Goal: Task Accomplishment & Management: Manage account settings

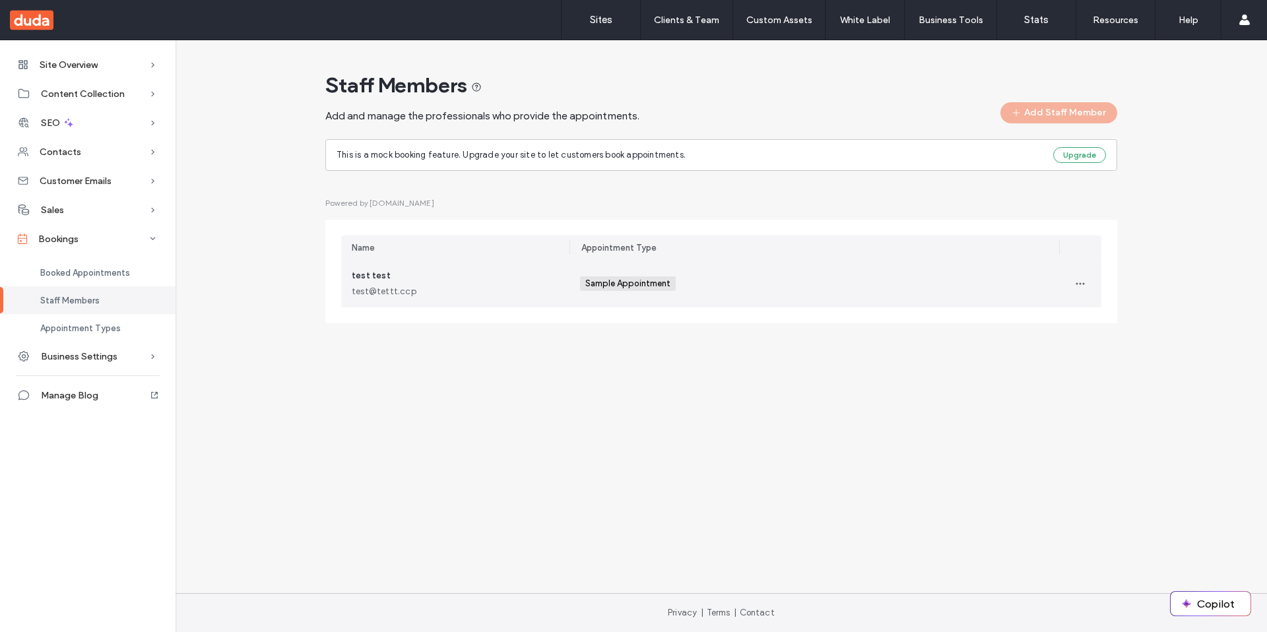
click at [539, 283] on div "test test test@tettt.ccp" at bounding box center [455, 283] width 207 height 29
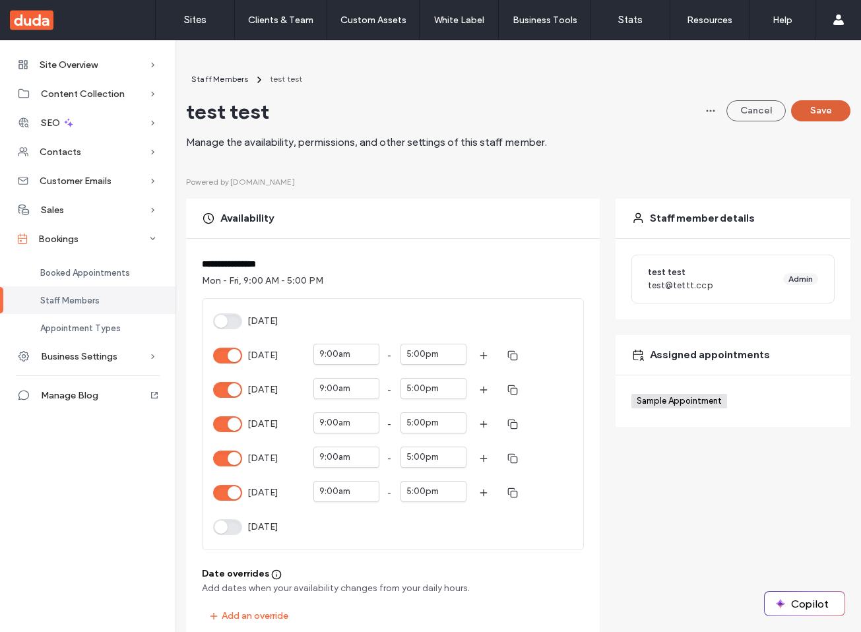
click at [831, 114] on button "Save" at bounding box center [820, 110] width 59 height 21
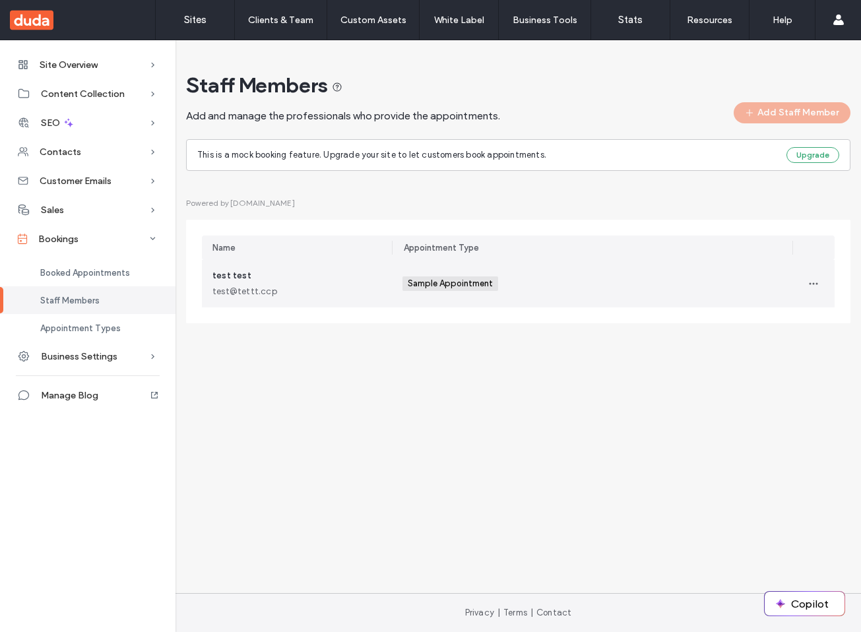
click at [451, 288] on span "Sample Appointment" at bounding box center [452, 283] width 88 height 11
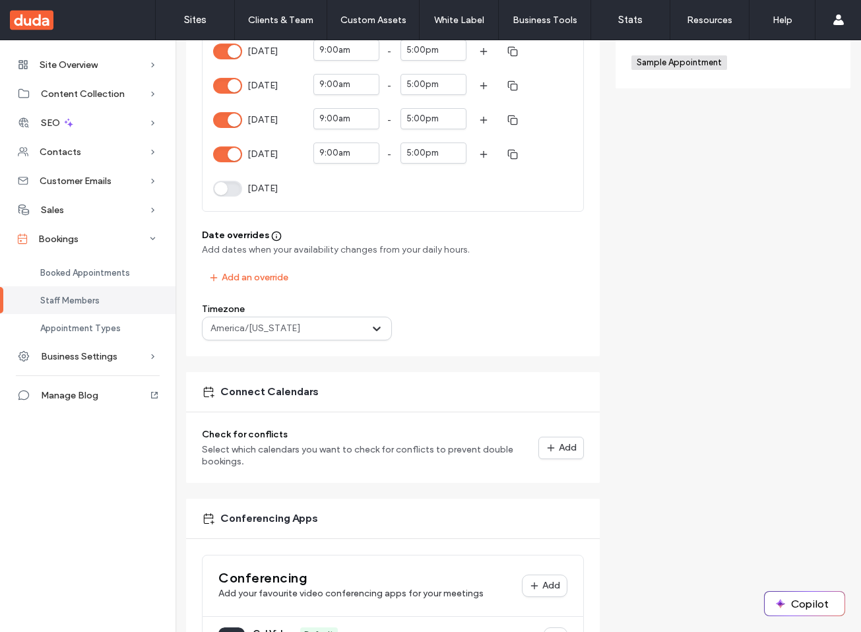
scroll to position [355, 0]
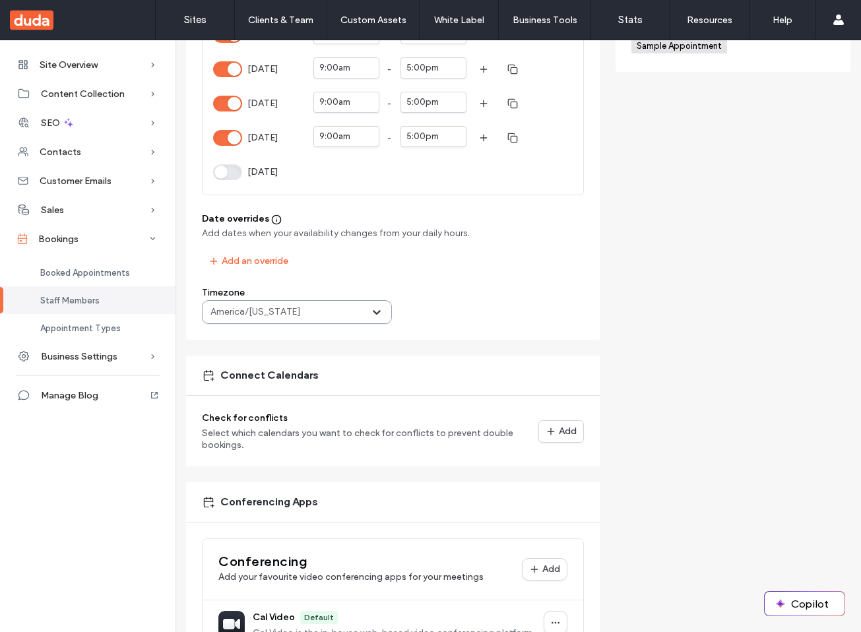
click at [314, 321] on div "America/[US_STATE]" at bounding box center [297, 312] width 190 height 24
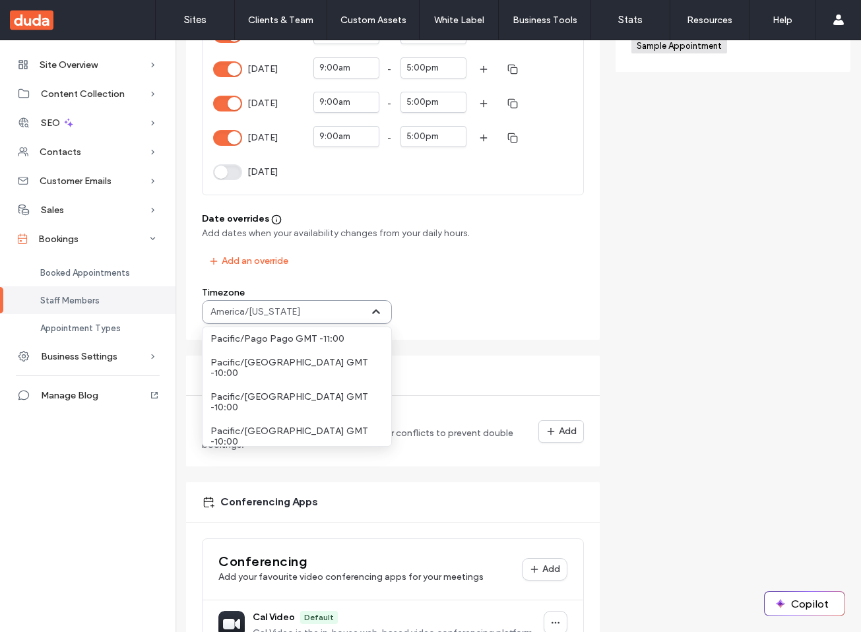
scroll to position [1338, 0]
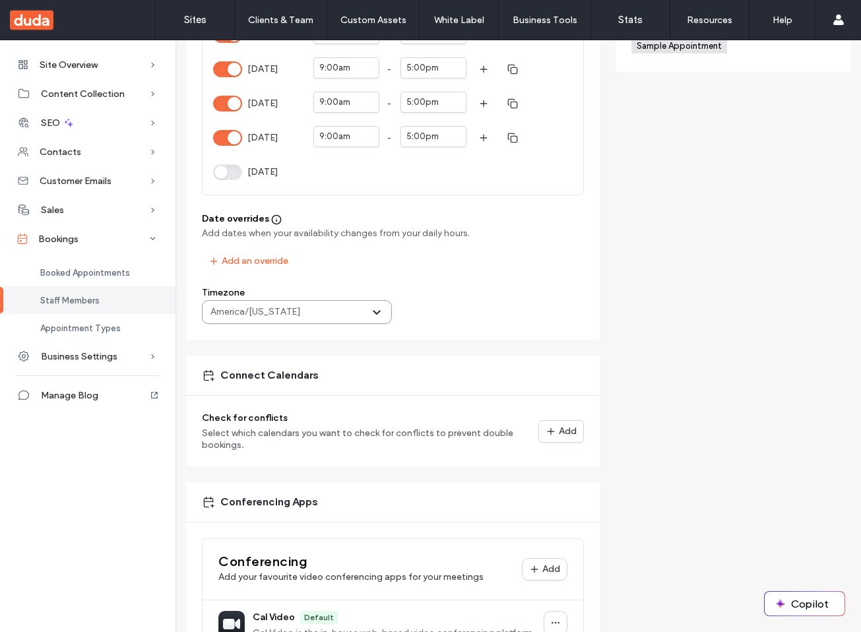
click at [314, 317] on div at bounding box center [336, 312] width 66 height 16
click at [273, 261] on button "Add an override" at bounding box center [248, 261] width 93 height 21
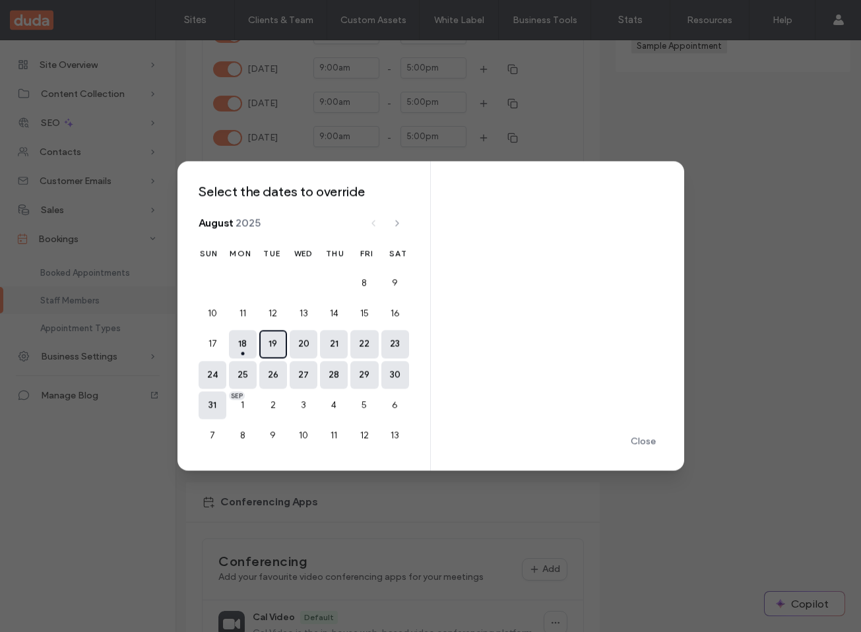
click at [278, 354] on button "19" at bounding box center [273, 344] width 28 height 28
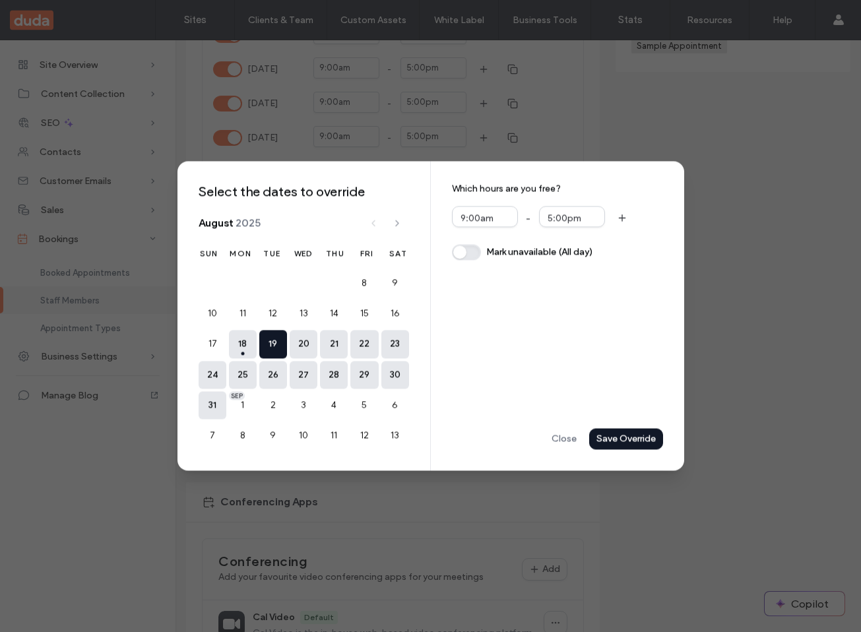
click at [612, 445] on button "Save Override" at bounding box center [626, 439] width 74 height 21
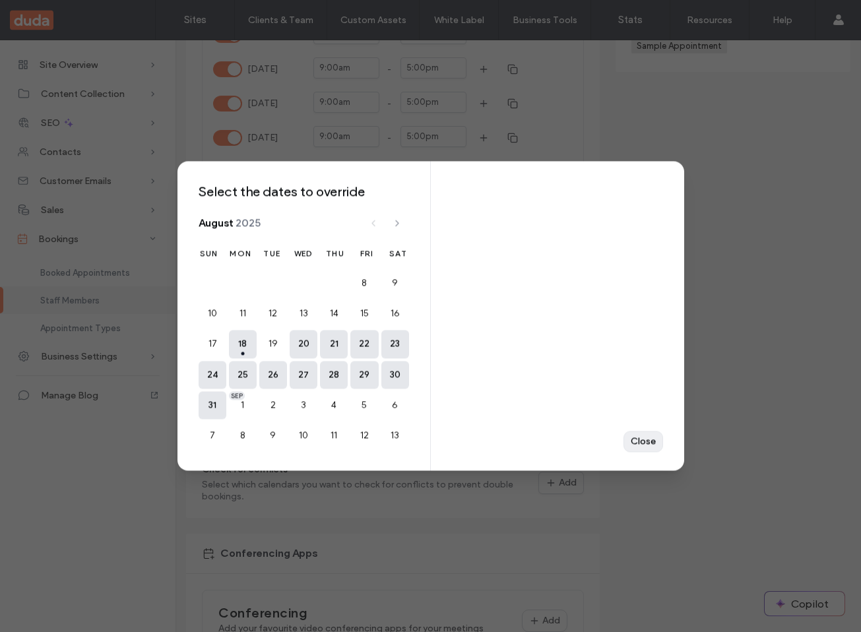
click at [0, 0] on div "Close" at bounding box center [0, 0] width 0 height 0
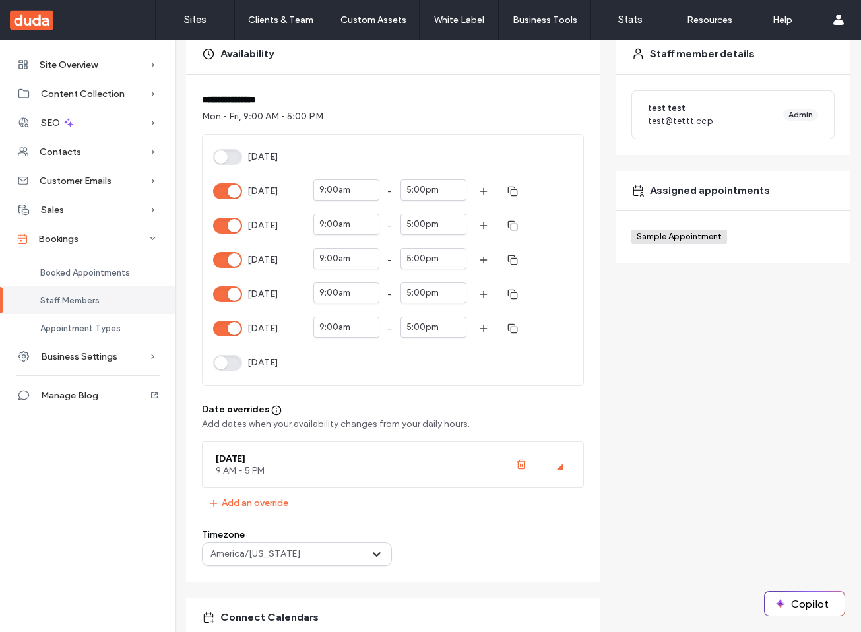
scroll to position [0, 0]
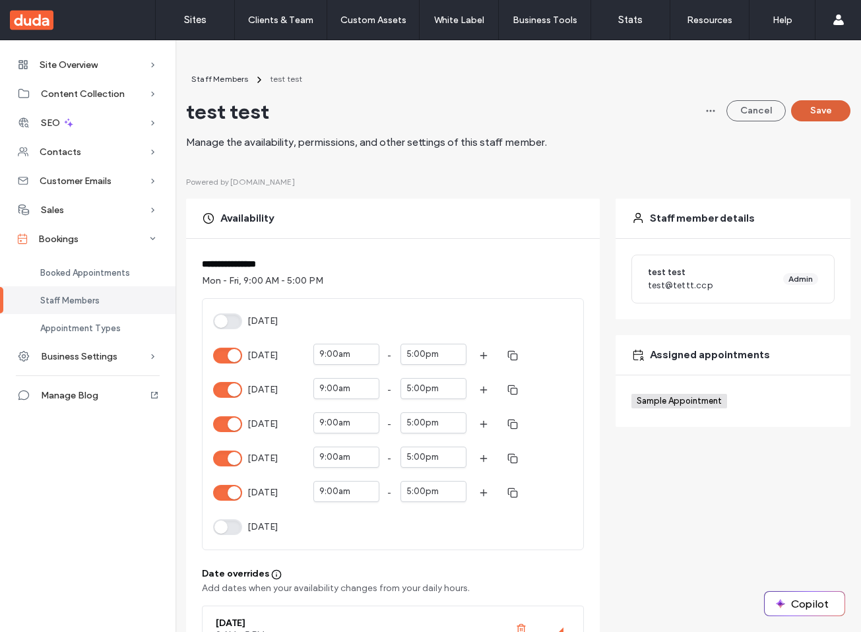
click at [828, 111] on button "Save" at bounding box center [820, 110] width 59 height 21
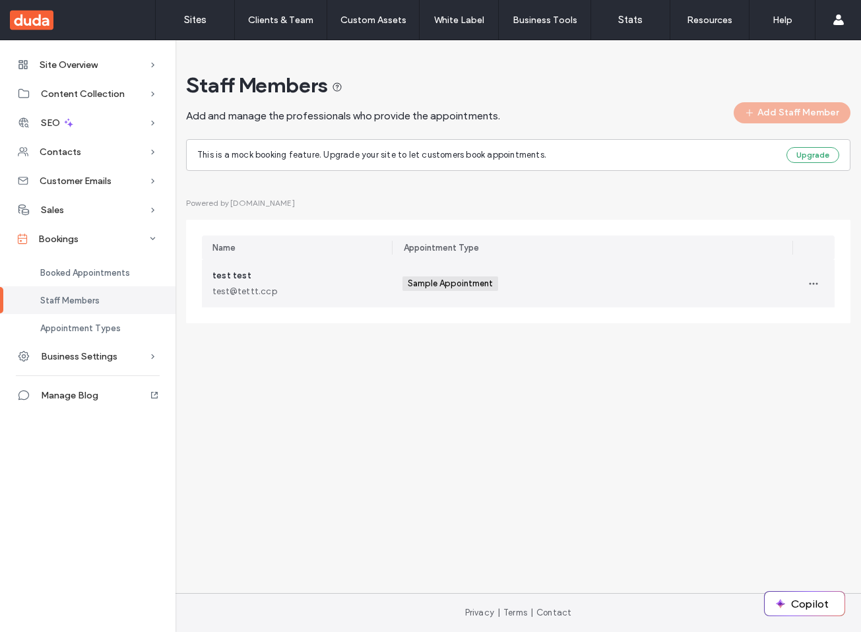
click at [340, 282] on div "test test test@tettt.ccp" at bounding box center [296, 283] width 169 height 29
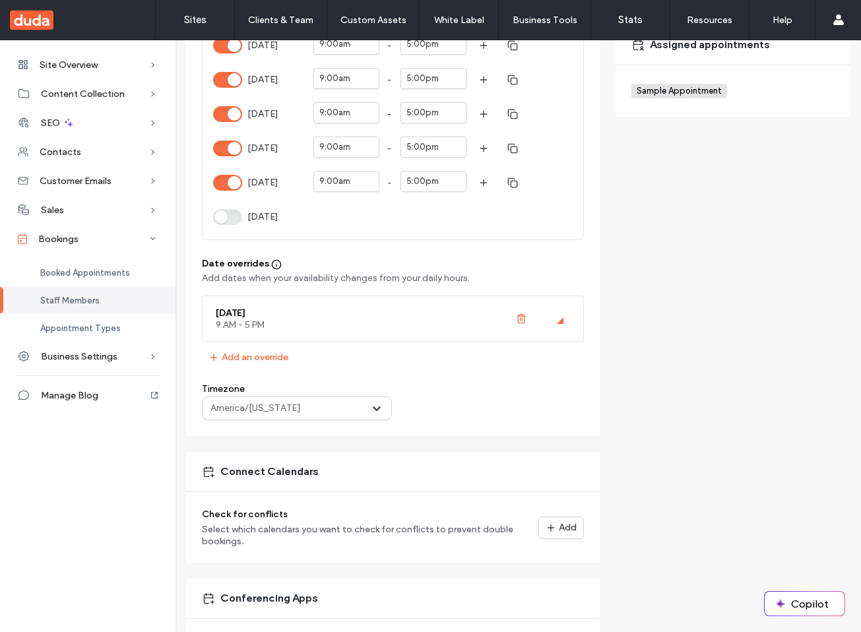
scroll to position [321, 0]
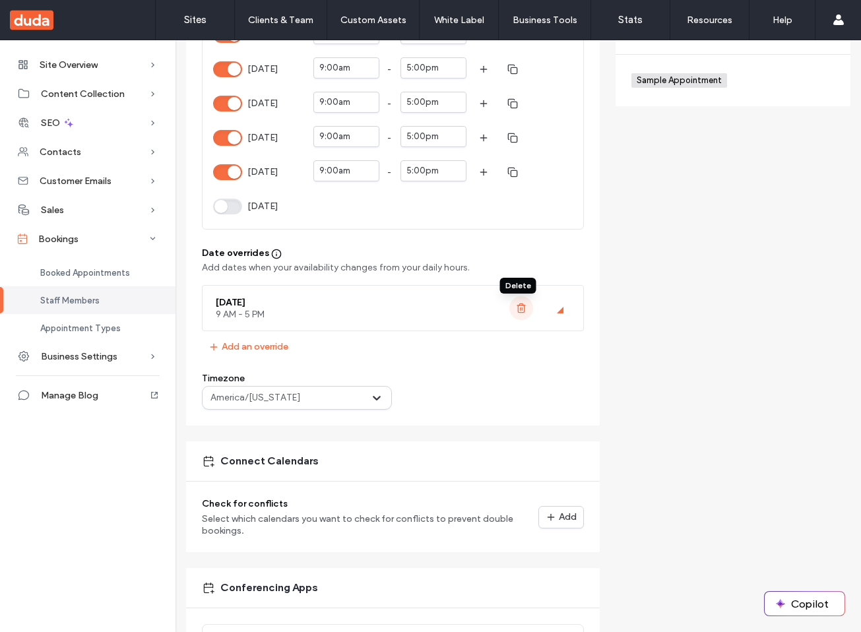
click at [509, 307] on button "button" at bounding box center [521, 308] width 24 height 24
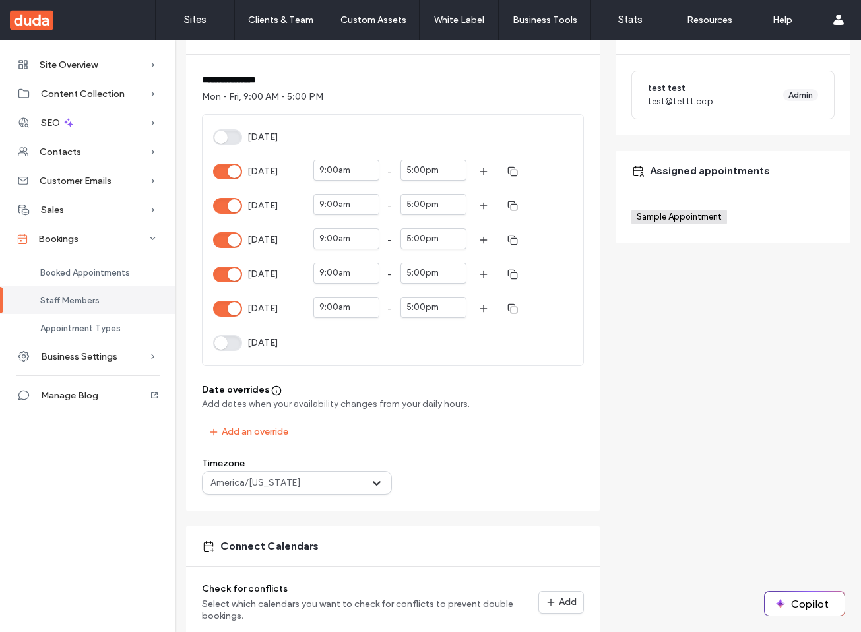
scroll to position [0, 0]
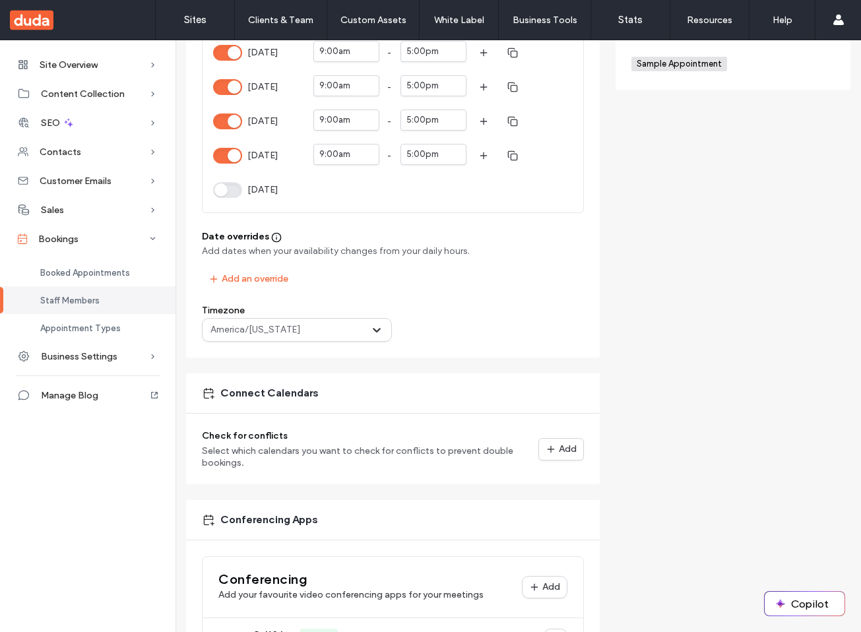
scroll to position [375, 0]
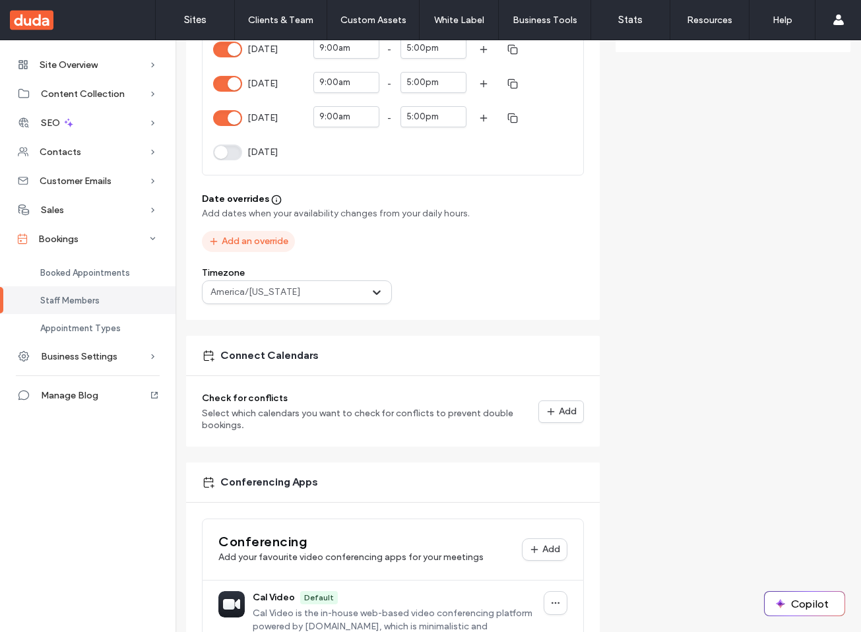
click at [253, 235] on button "Add an override" at bounding box center [248, 241] width 93 height 21
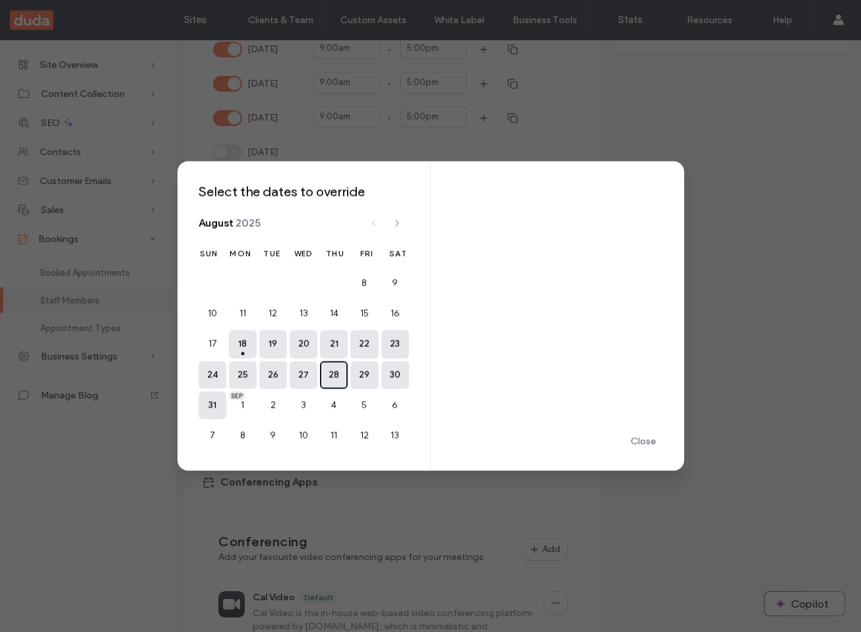
click at [327, 361] on button "28" at bounding box center [334, 375] width 28 height 28
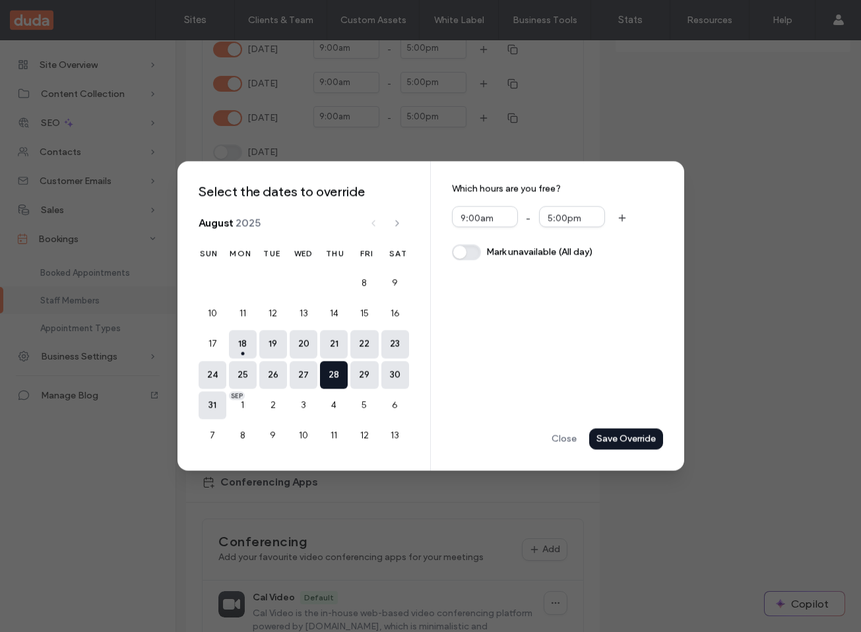
click at [0, 0] on div "Save Override" at bounding box center [0, 0] width 0 height 0
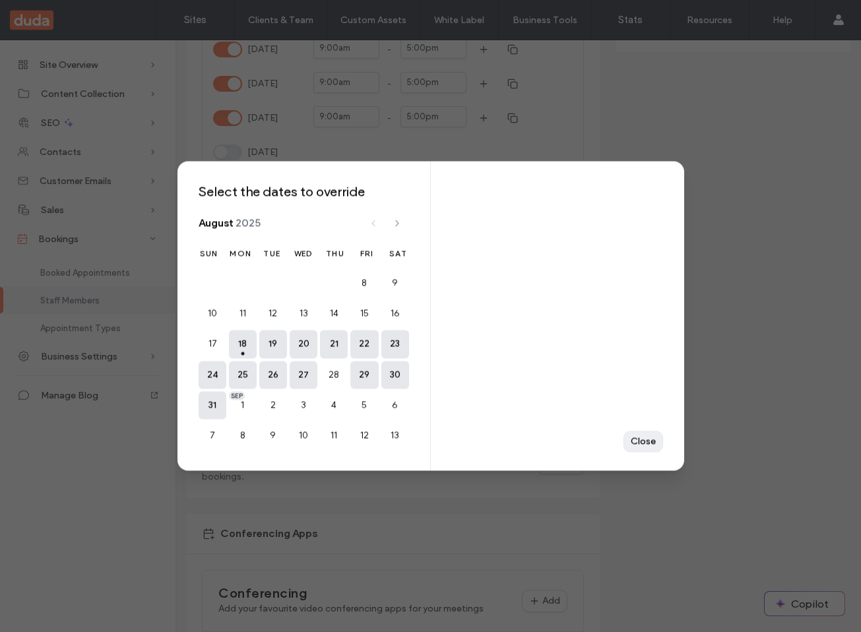
click at [0, 0] on div "Close" at bounding box center [0, 0] width 0 height 0
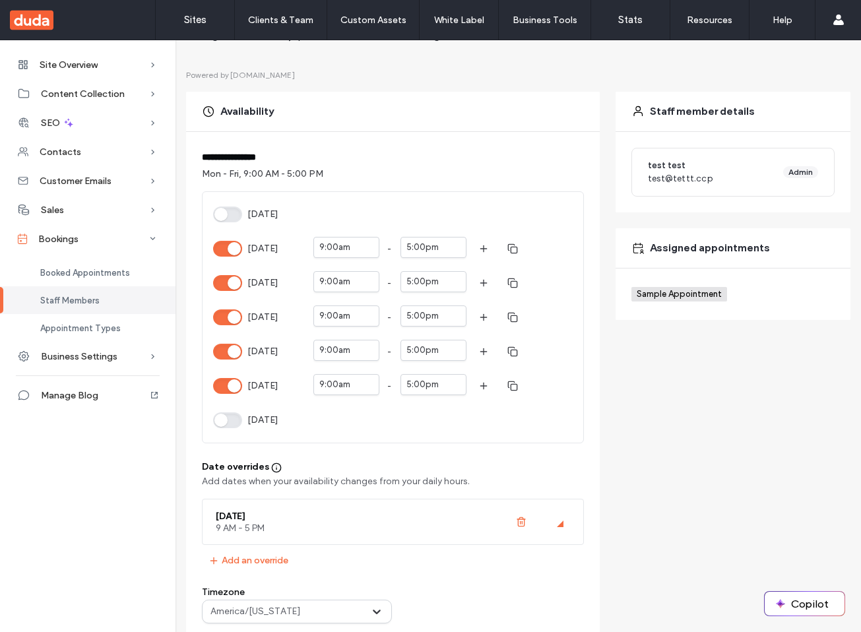
scroll to position [0, 0]
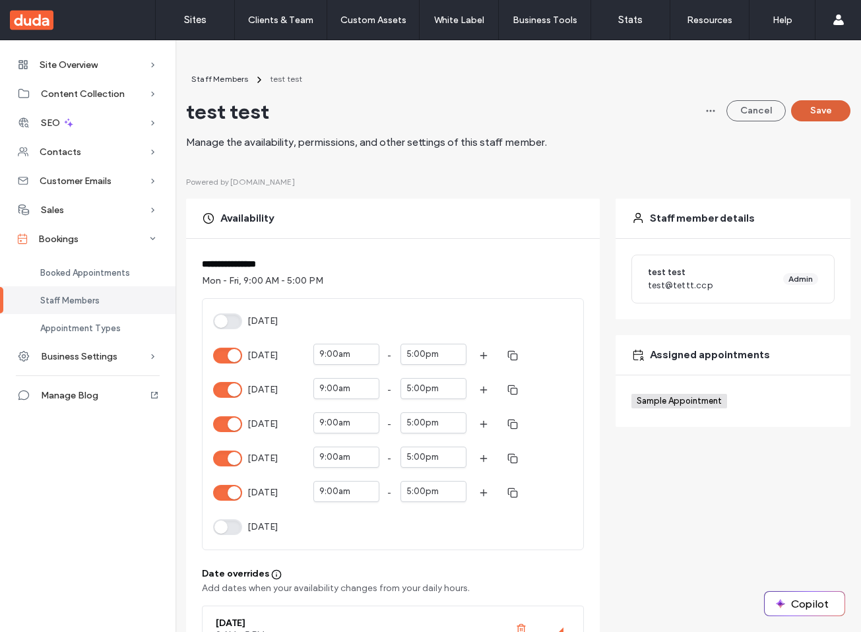
click at [815, 110] on button "Save" at bounding box center [820, 110] width 59 height 21
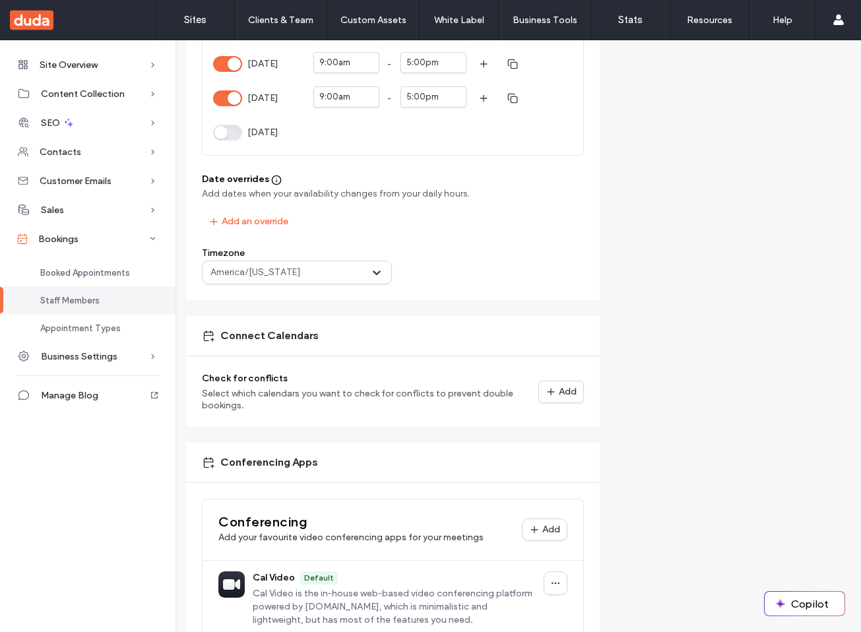
scroll to position [396, 0]
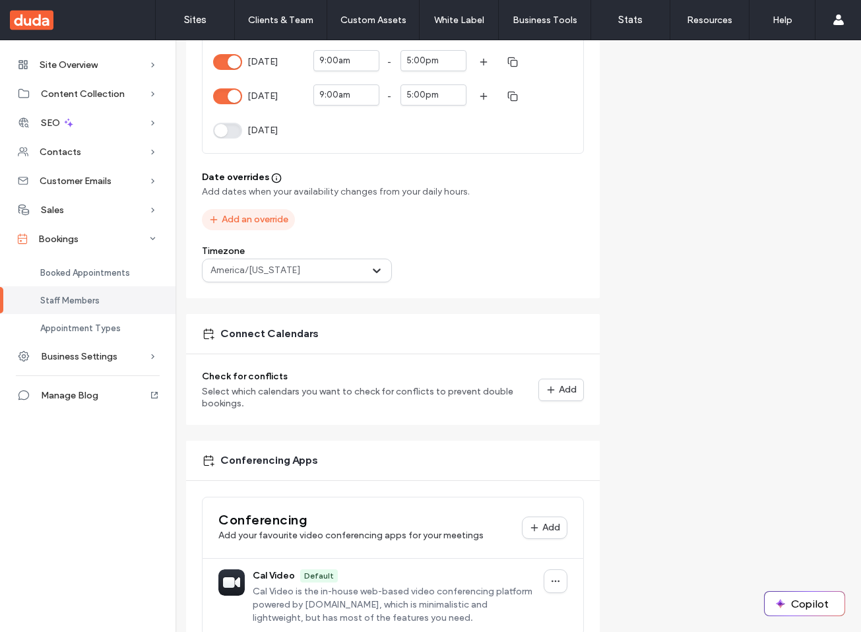
click at [265, 220] on button "Add an override" at bounding box center [248, 219] width 93 height 21
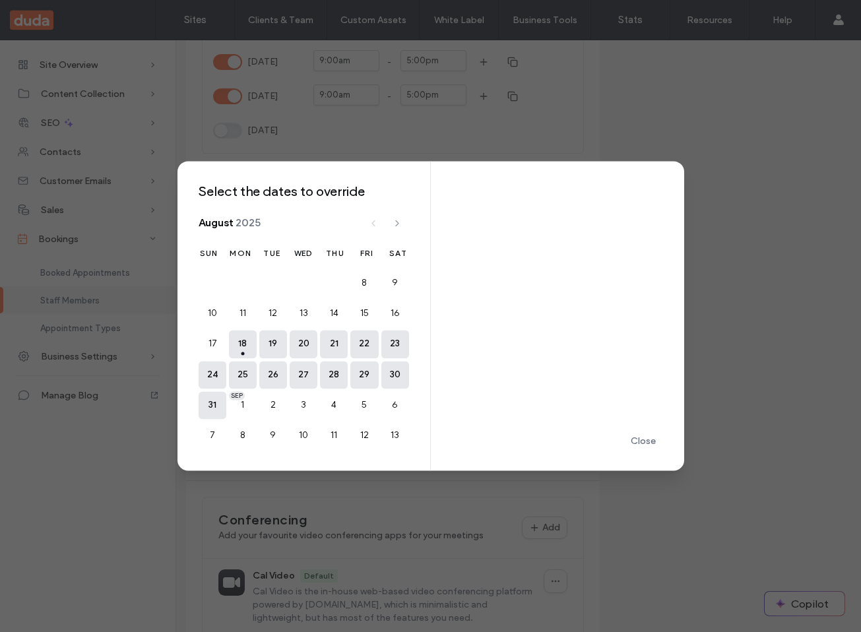
click at [350, 347] on div "8 9 10 11 12 13 14 15 16 17 18 today 19 20 21 22 23 24 25 26 27 28 29 30 31 Sep…" at bounding box center [304, 359] width 210 height 180
click at [358, 346] on button "22" at bounding box center [364, 344] width 28 height 28
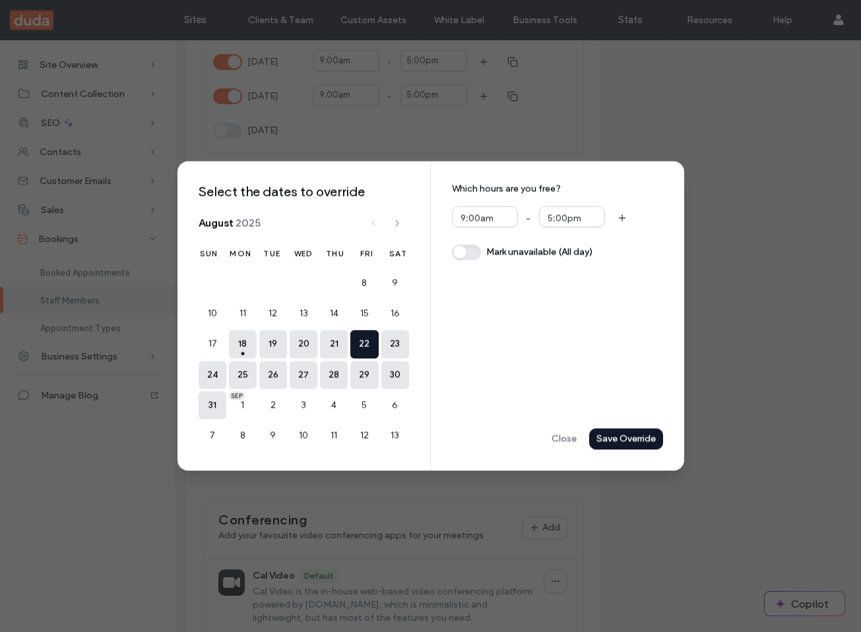
click at [0, 0] on div "Save Override" at bounding box center [0, 0] width 0 height 0
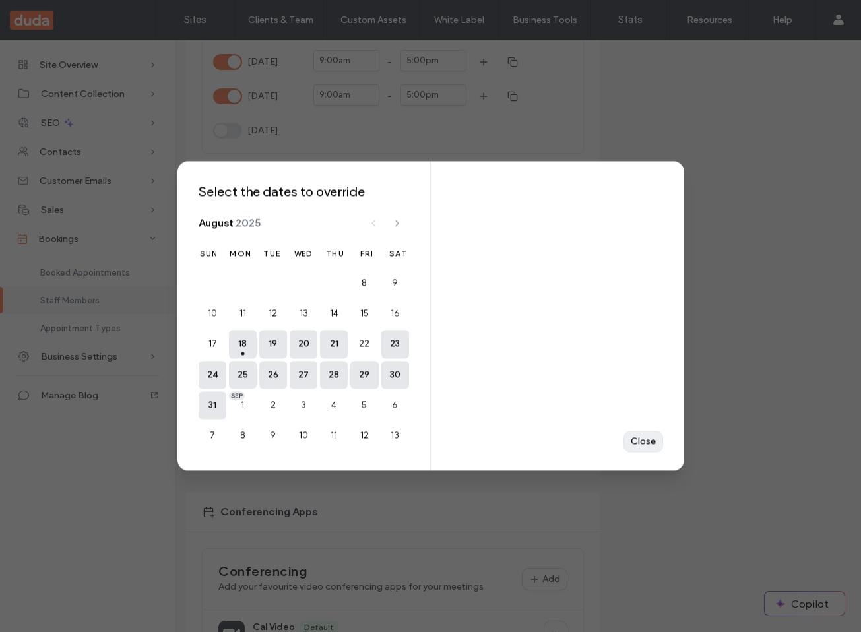
click at [0, 0] on div "Close" at bounding box center [0, 0] width 0 height 0
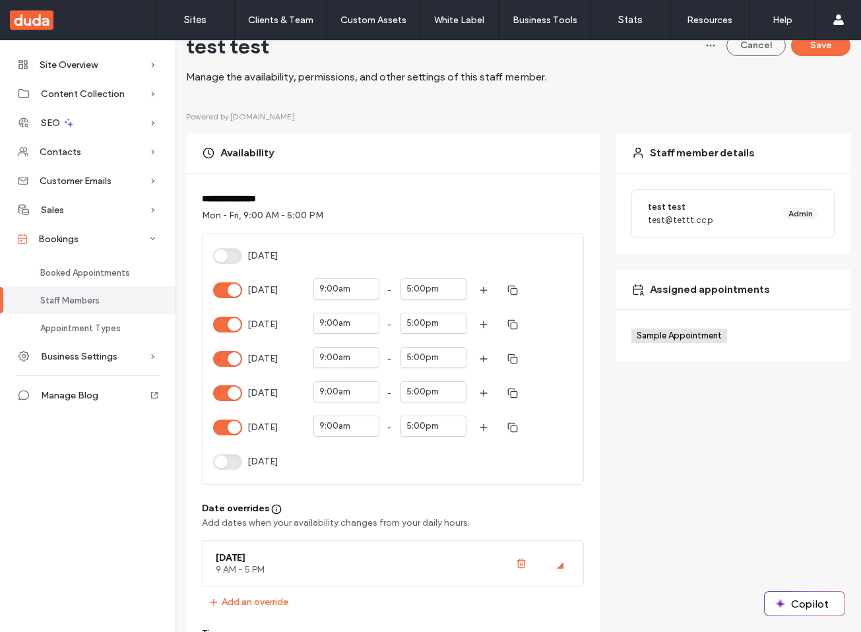
scroll to position [0, 0]
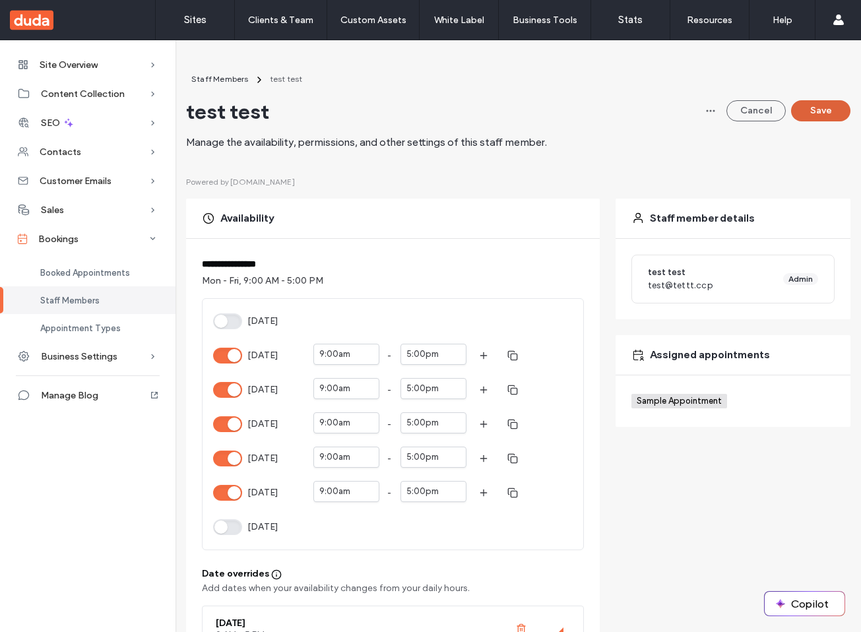
click at [817, 106] on button "Save" at bounding box center [820, 110] width 59 height 21
click at [203, 20] on label "Sites" at bounding box center [195, 20] width 22 height 12
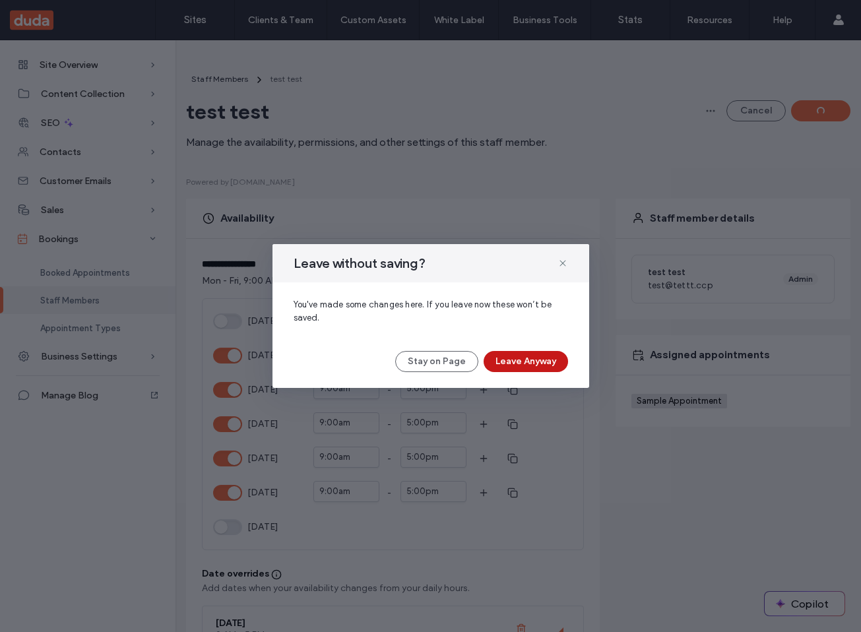
click at [534, 351] on button "Leave Anyway" at bounding box center [526, 361] width 84 height 21
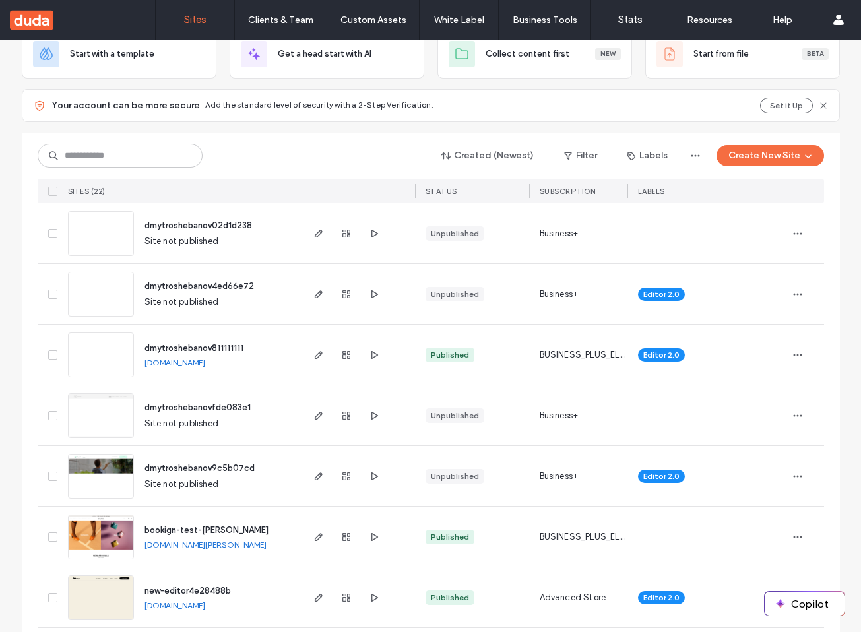
scroll to position [90, 0]
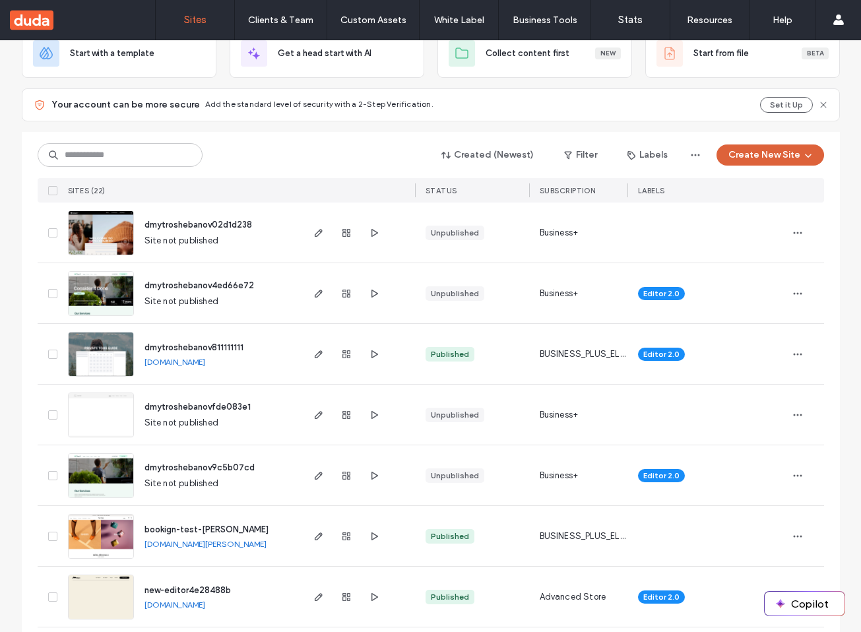
click at [759, 149] on button "Create New Site" at bounding box center [770, 154] width 108 height 21
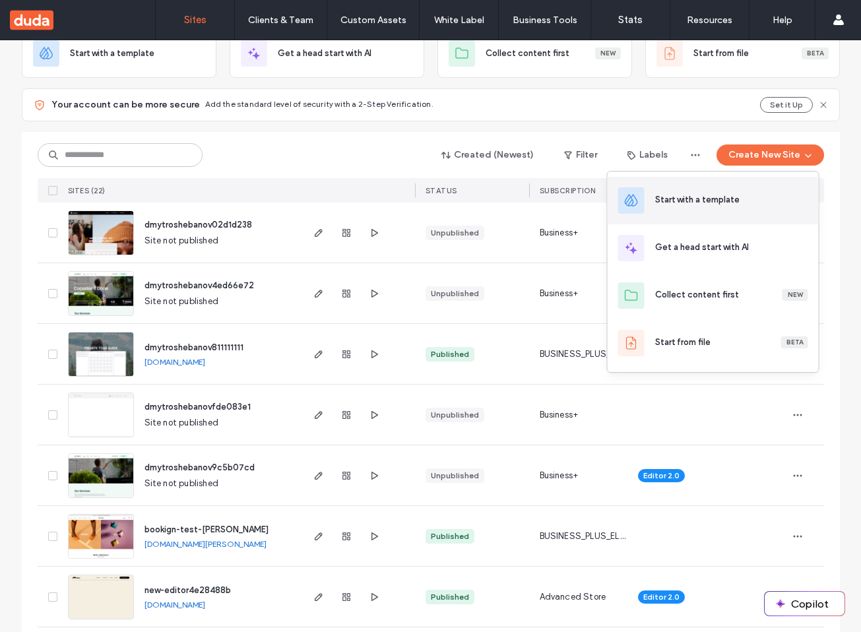
click at [686, 191] on div "Start with a template" at bounding box center [713, 200] width 211 height 47
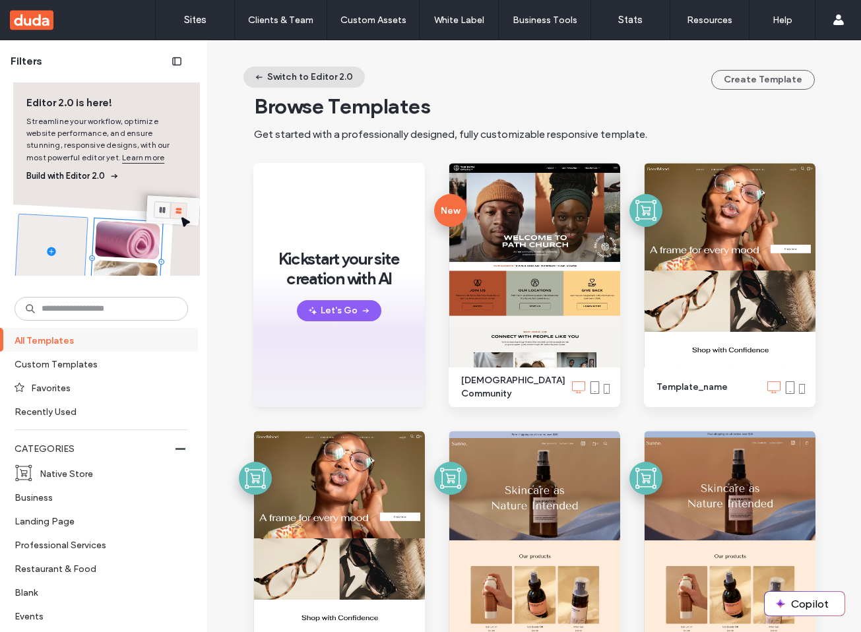
click at [272, 82] on button "Switch to Editor 2.0" at bounding box center [303, 77] width 121 height 21
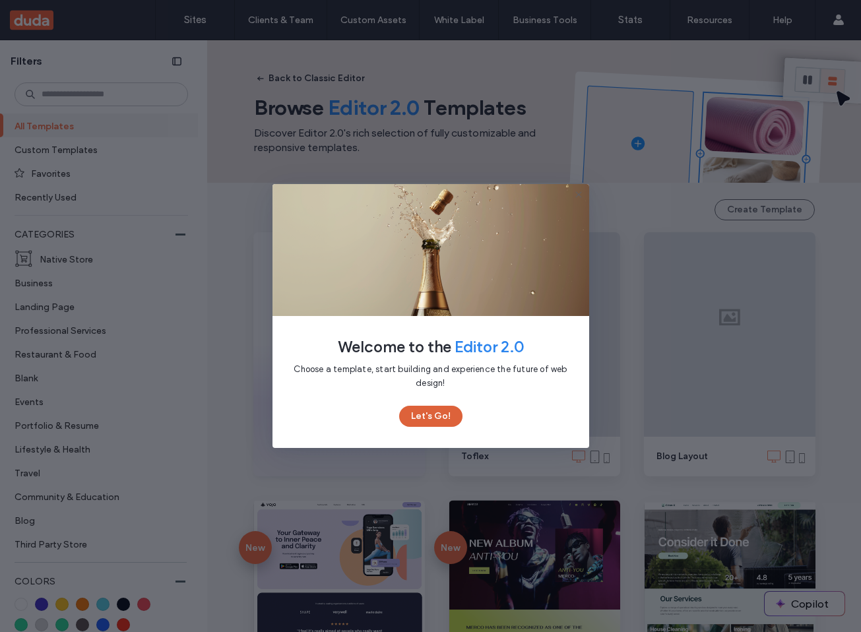
click at [453, 411] on button "Let's Go!" at bounding box center [430, 416] width 63 height 21
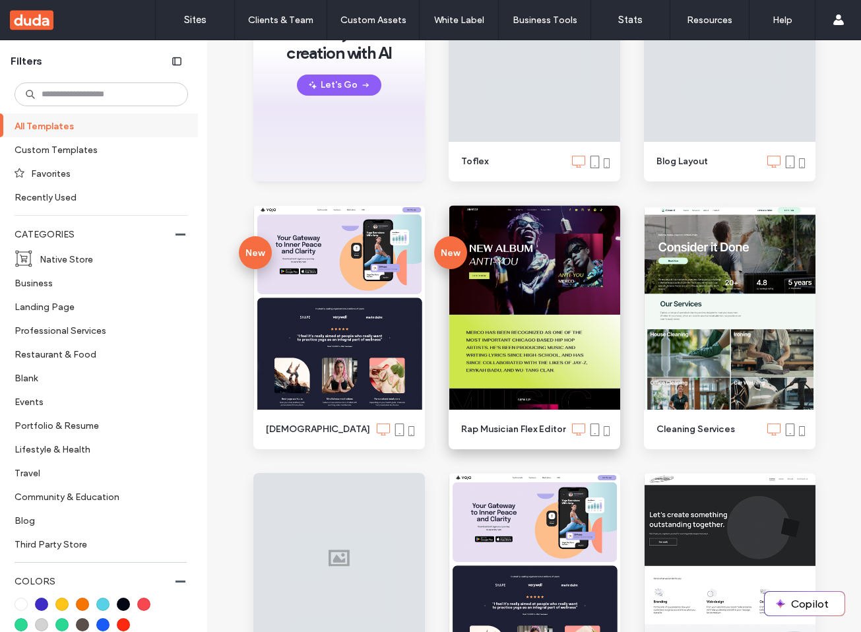
scroll to position [294, 0]
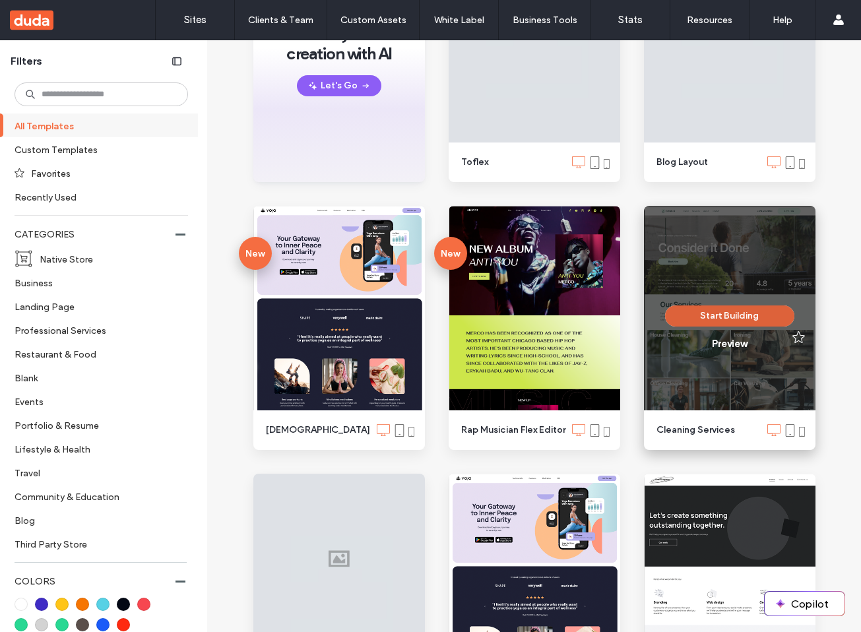
click at [723, 316] on button "Start Building" at bounding box center [729, 315] width 129 height 21
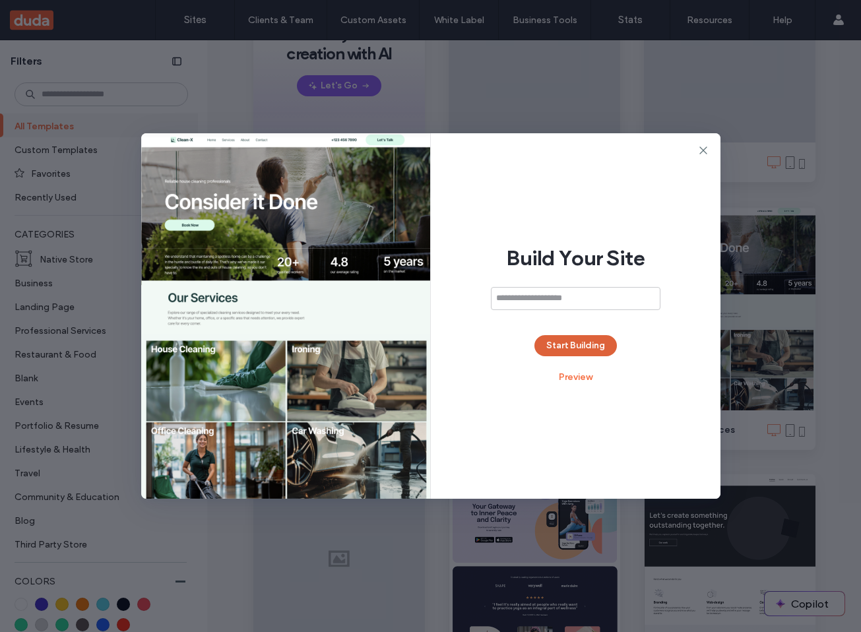
click at [596, 342] on button "Start Building" at bounding box center [575, 345] width 82 height 21
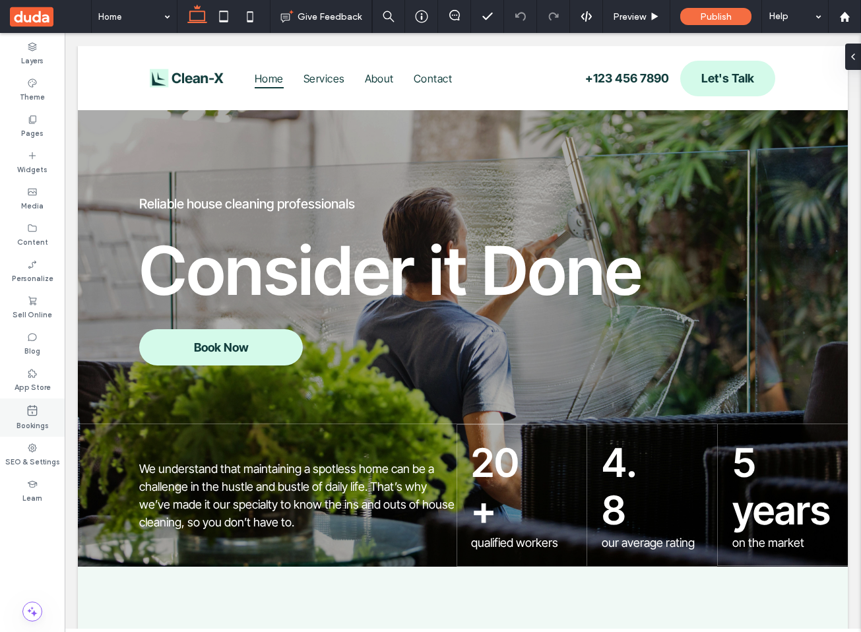
click at [32, 414] on icon at bounding box center [32, 410] width 13 height 13
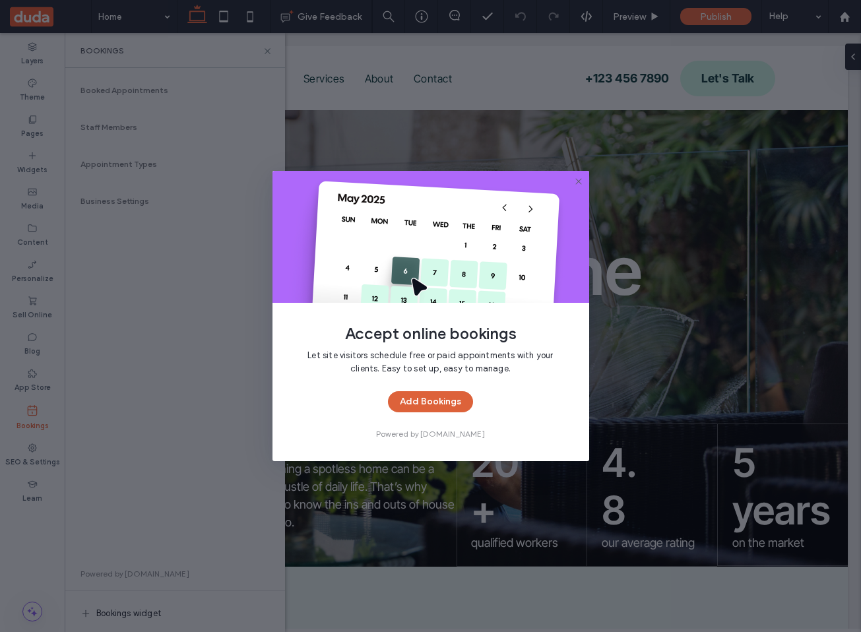
click at [450, 393] on button "Add Bookings" at bounding box center [430, 401] width 85 height 21
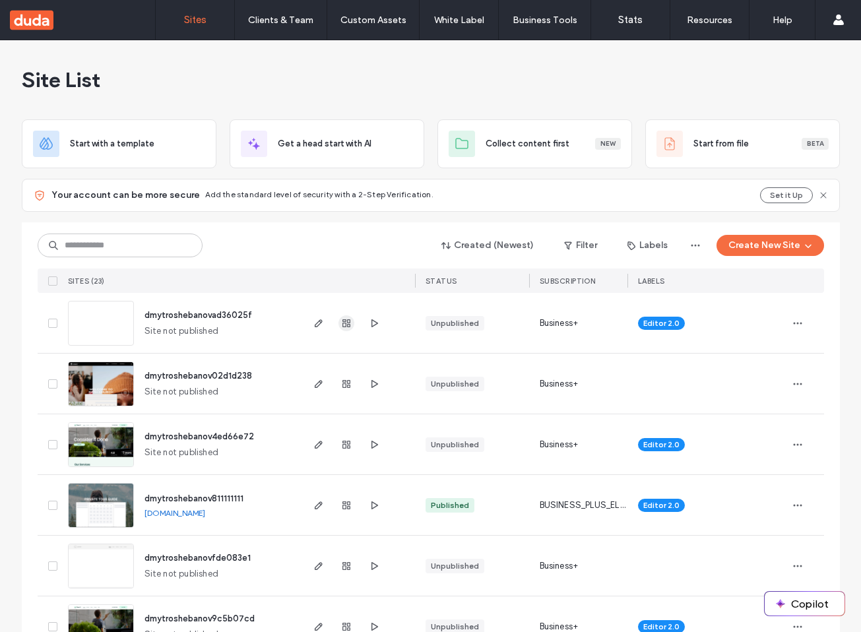
click at [341, 322] on icon "button" at bounding box center [346, 323] width 11 height 11
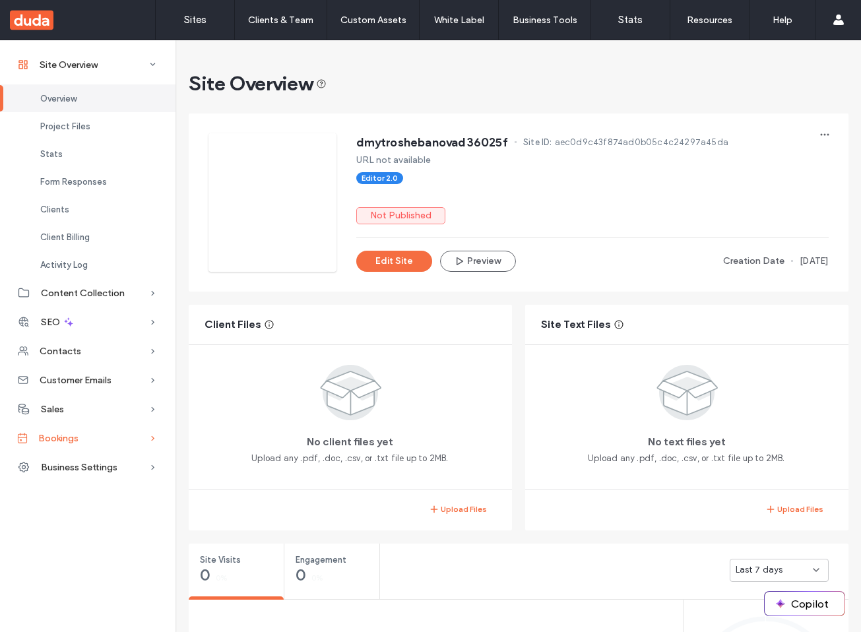
click at [86, 430] on div "Bookings" at bounding box center [87, 438] width 175 height 29
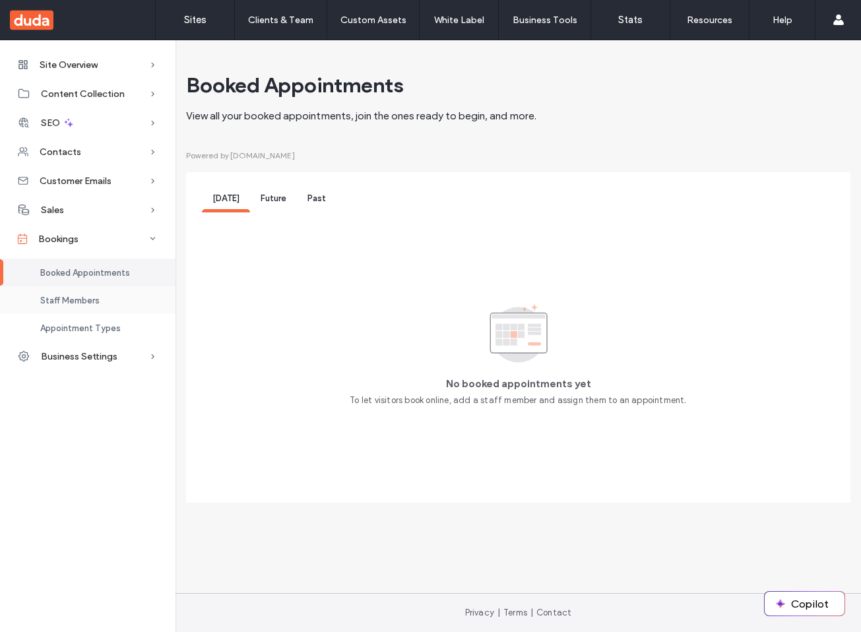
click at [77, 303] on span "Staff Members" at bounding box center [69, 301] width 59 height 10
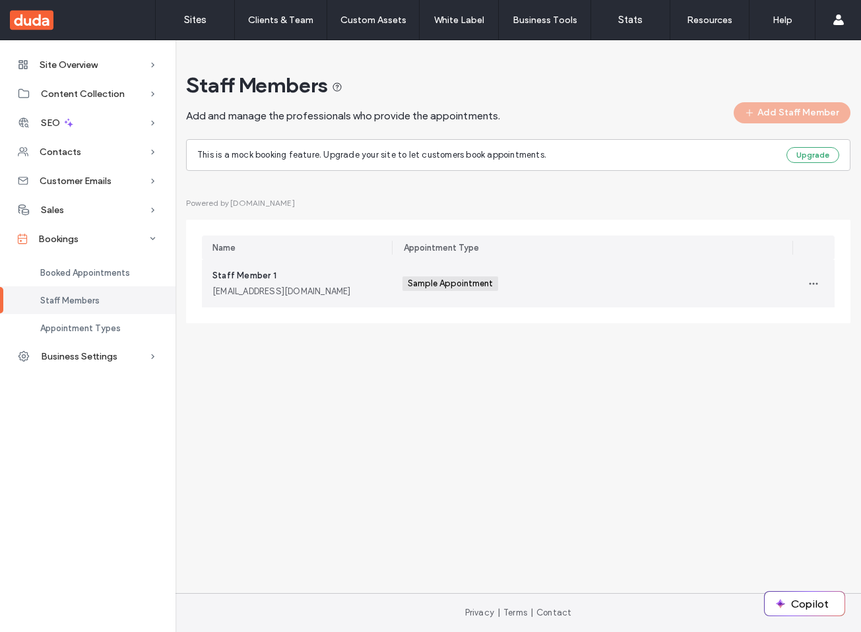
click at [329, 284] on div "Staff Member 1 staffmember1@example.com" at bounding box center [296, 283] width 169 height 29
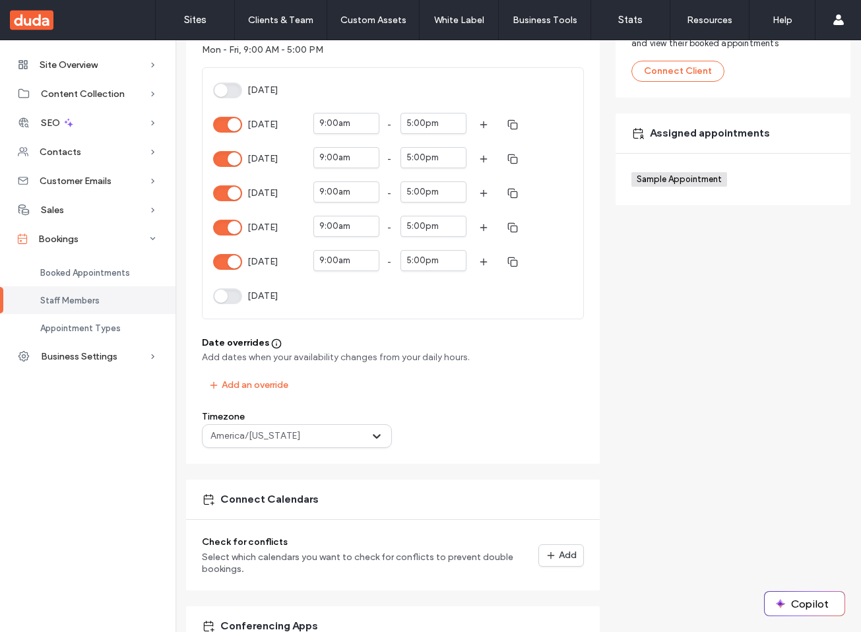
scroll to position [241, 0]
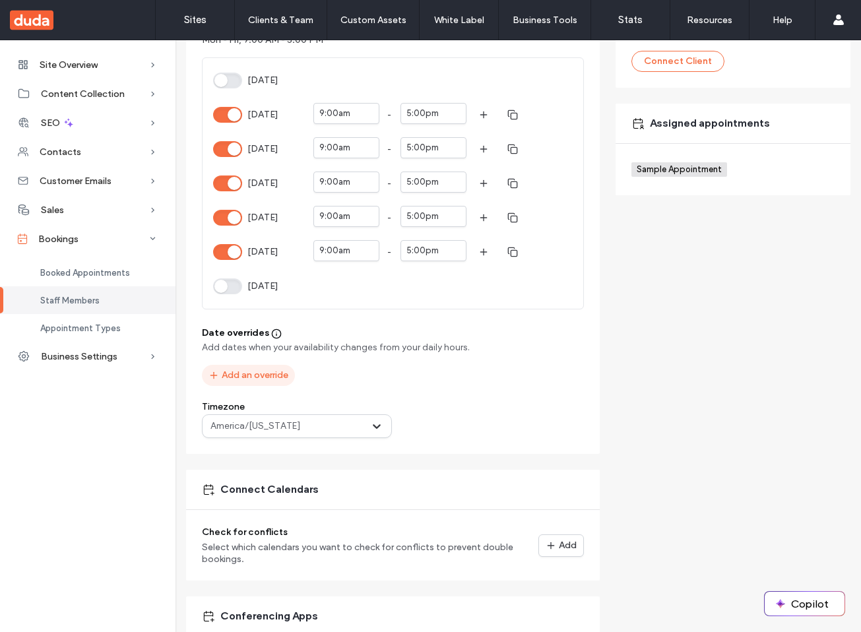
click at [270, 378] on button "Add an override" at bounding box center [248, 375] width 93 height 21
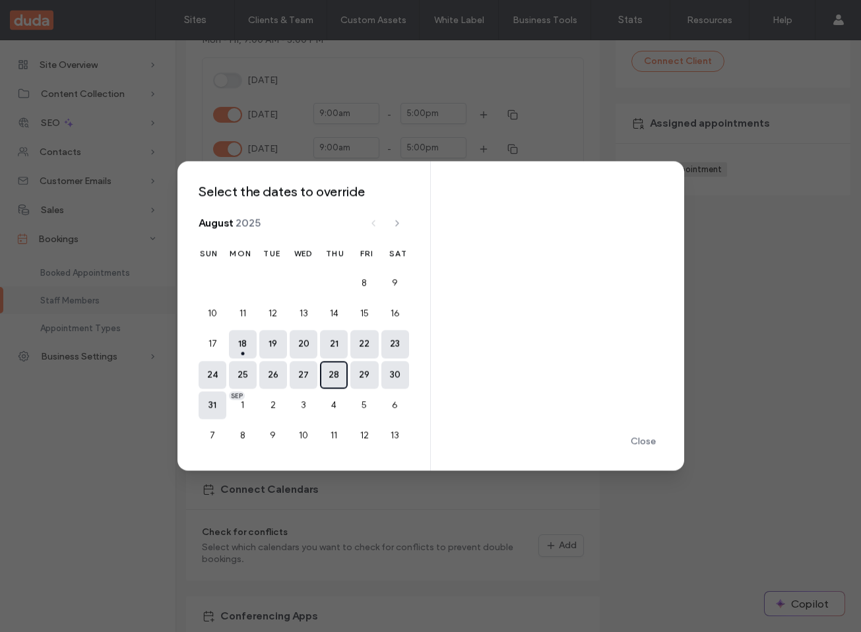
click at [322, 372] on button "28" at bounding box center [334, 375] width 28 height 28
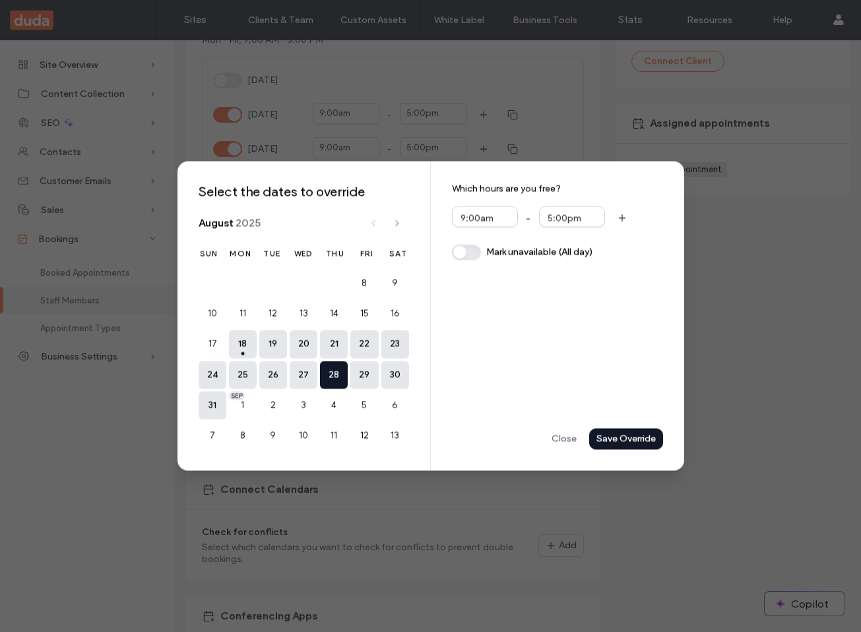
click at [0, 0] on div "Save Override" at bounding box center [0, 0] width 0 height 0
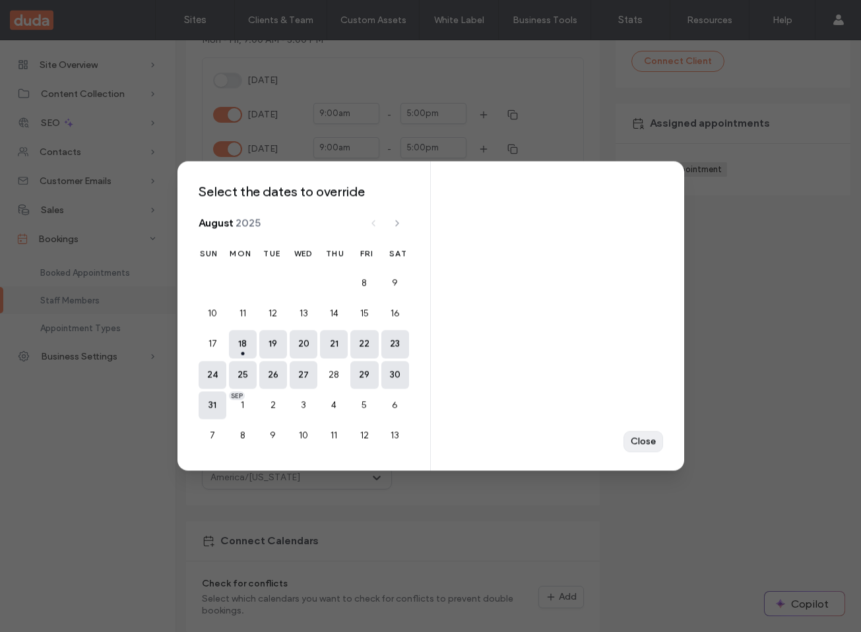
click at [0, 0] on div "Close" at bounding box center [0, 0] width 0 height 0
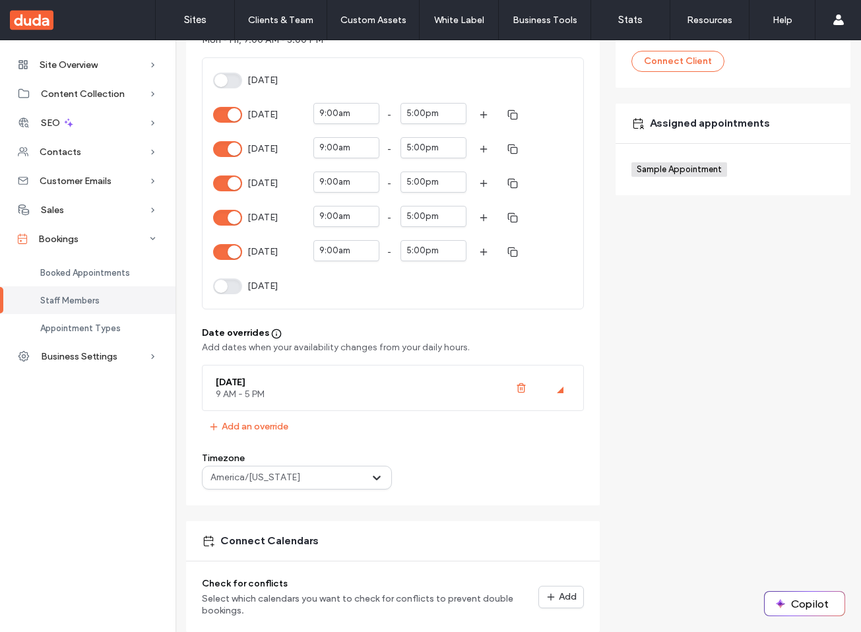
scroll to position [0, 0]
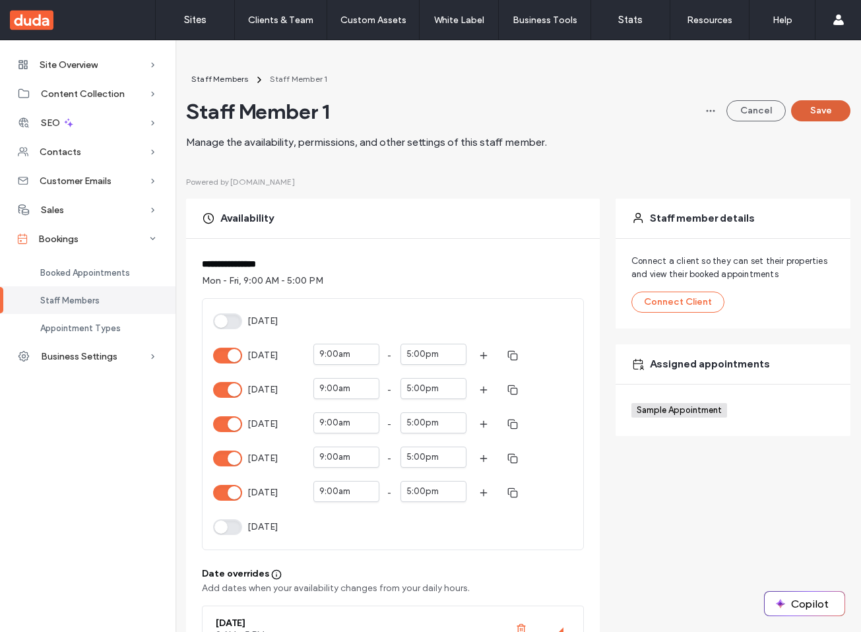
click at [827, 108] on button "Save" at bounding box center [820, 110] width 59 height 21
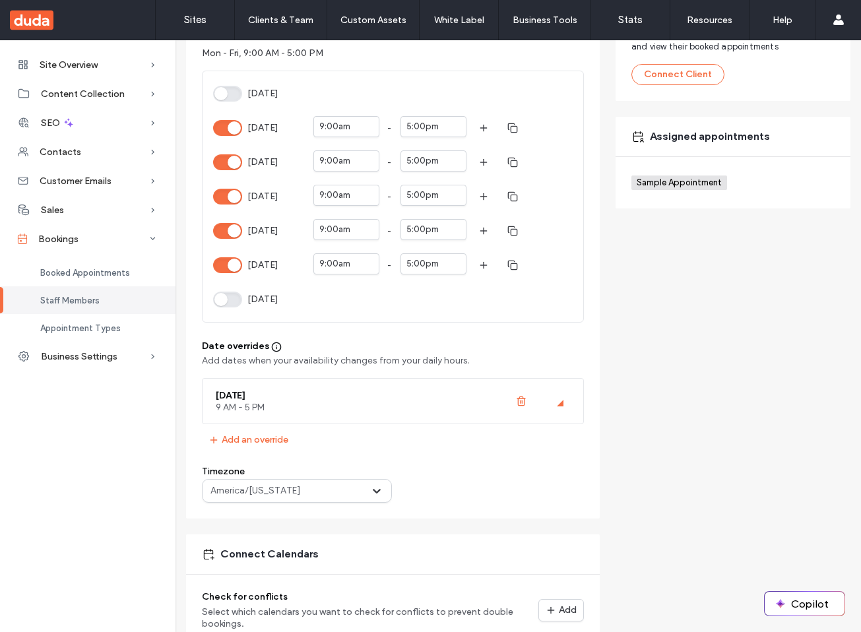
scroll to position [294, 0]
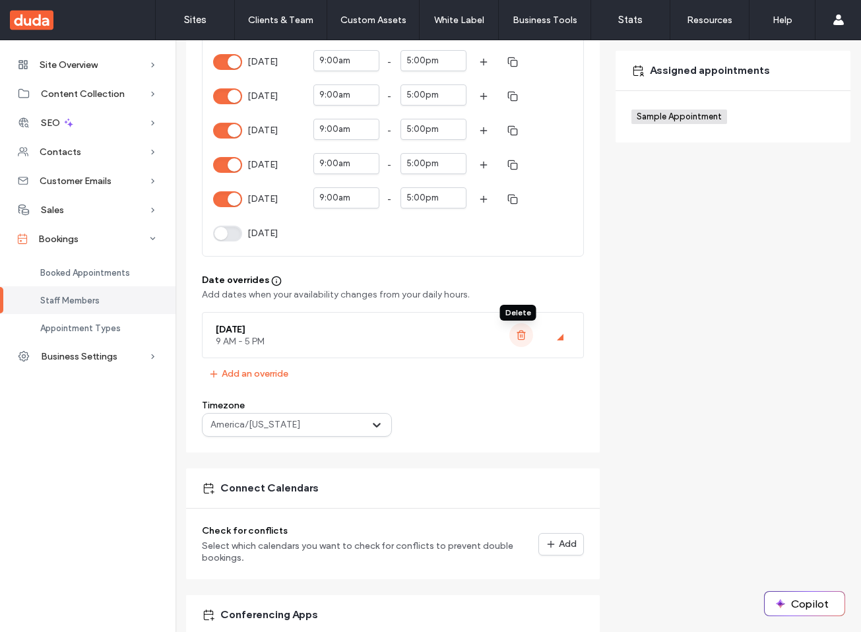
click at [514, 342] on button "button" at bounding box center [521, 335] width 24 height 24
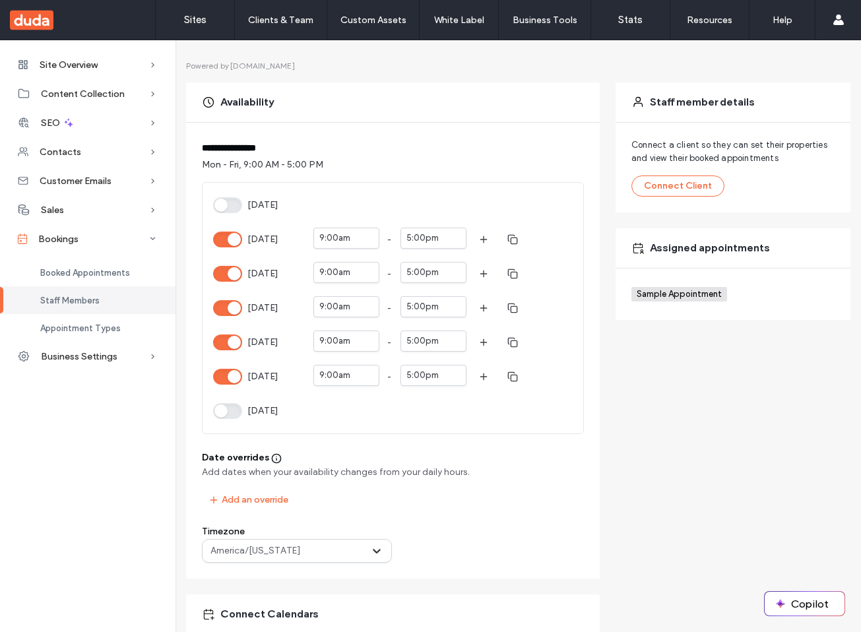
scroll to position [2, 0]
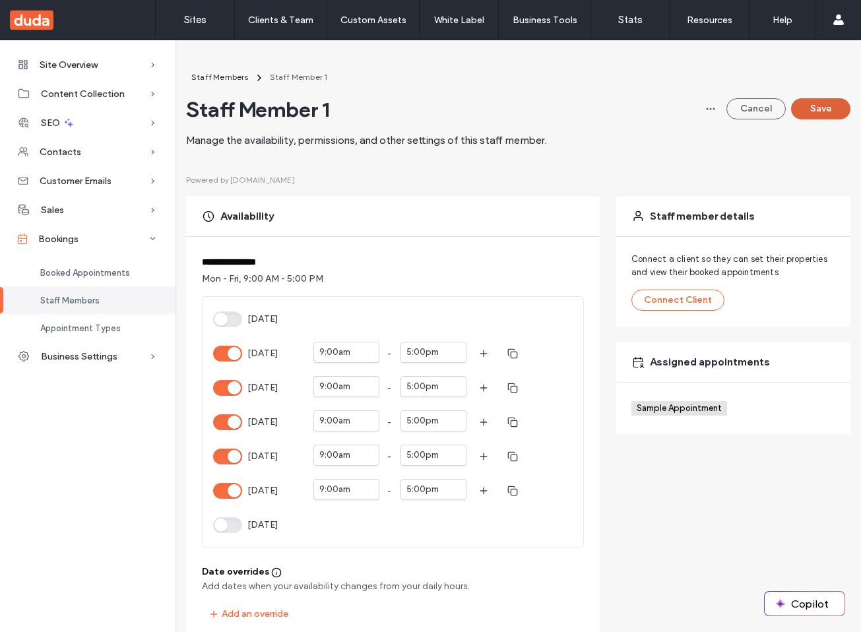
click at [825, 113] on button "Save" at bounding box center [820, 108] width 59 height 21
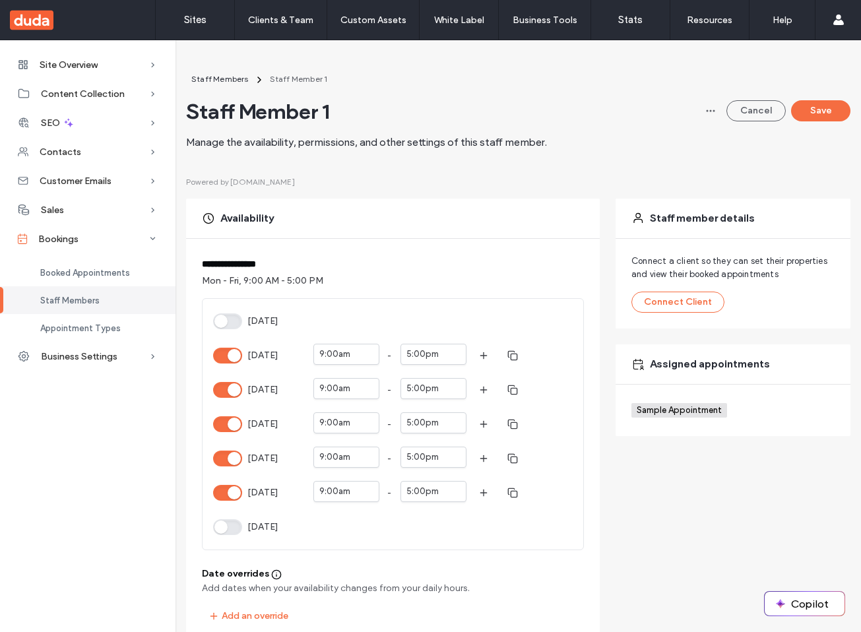
click at [226, 325] on button "[DATE]" at bounding box center [227, 321] width 29 height 16
click at [830, 110] on button "Save" at bounding box center [820, 110] width 59 height 21
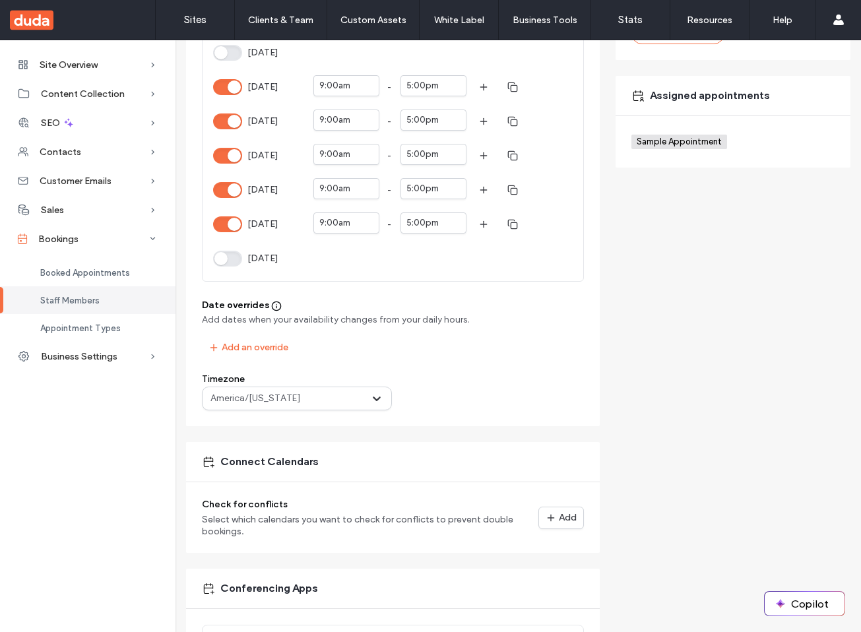
scroll to position [268, 0]
click at [287, 334] on div "Date overrides Add dates when your availability changes from your daily hours. …" at bounding box center [393, 328] width 382 height 61
click at [279, 348] on button "Add an override" at bounding box center [248, 348] width 93 height 21
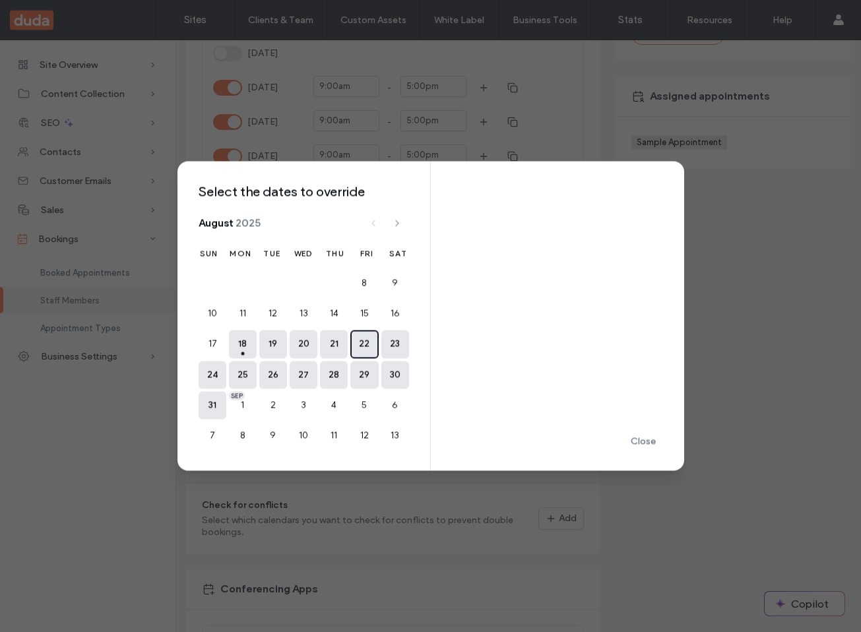
click at [351, 348] on button "22" at bounding box center [364, 344] width 28 height 28
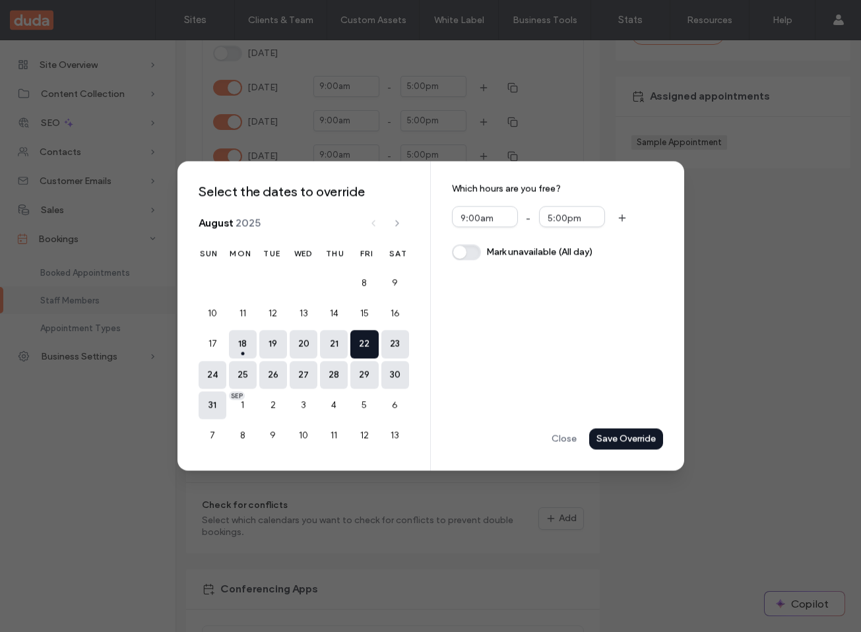
click at [0, 0] on div "Save Override" at bounding box center [0, 0] width 0 height 0
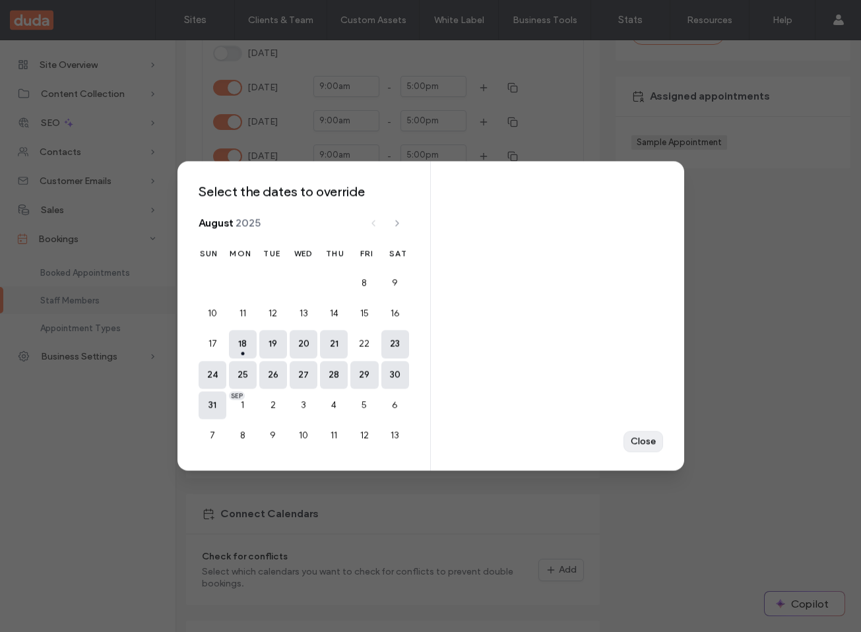
click at [0, 0] on div "Close" at bounding box center [0, 0] width 0 height 0
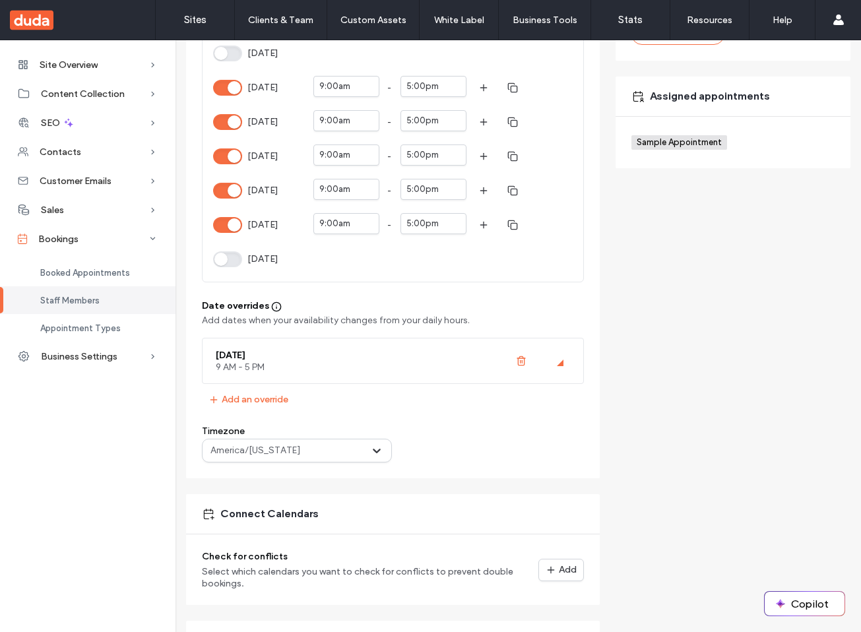
scroll to position [0, 0]
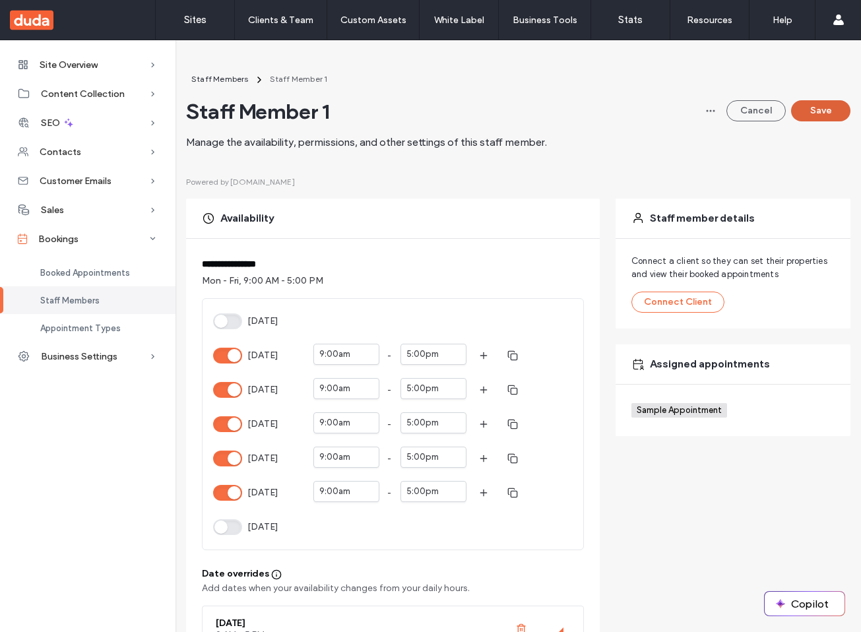
click at [795, 111] on button "Save" at bounding box center [820, 110] width 59 height 21
click at [240, 316] on button "[DATE]" at bounding box center [227, 321] width 29 height 16
click at [837, 109] on button "Save" at bounding box center [820, 110] width 59 height 21
click at [234, 315] on button "[DATE]" at bounding box center [227, 321] width 29 height 16
type button "on"
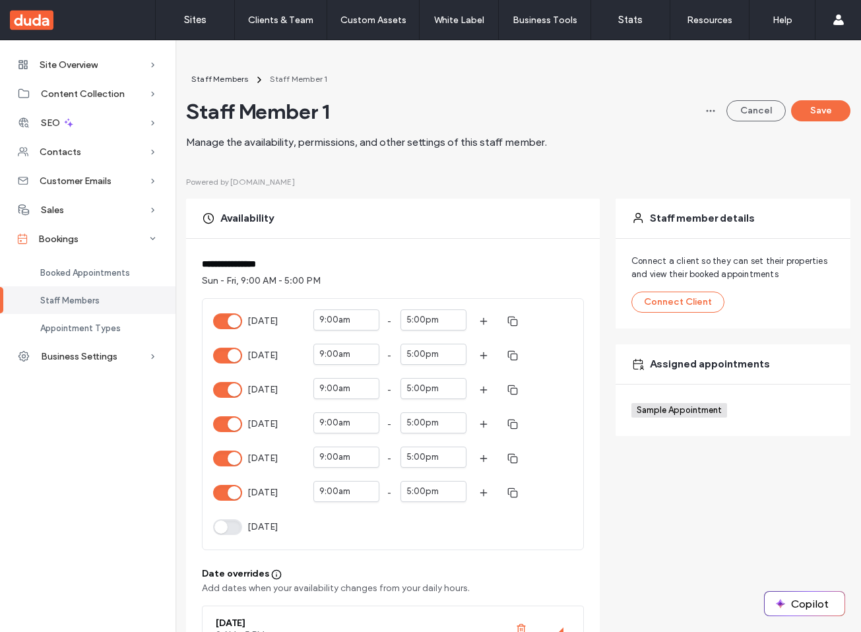
click at [239, 325] on button "[DATE]" at bounding box center [227, 321] width 29 height 16
click at [825, 116] on button "Save" at bounding box center [820, 110] width 59 height 21
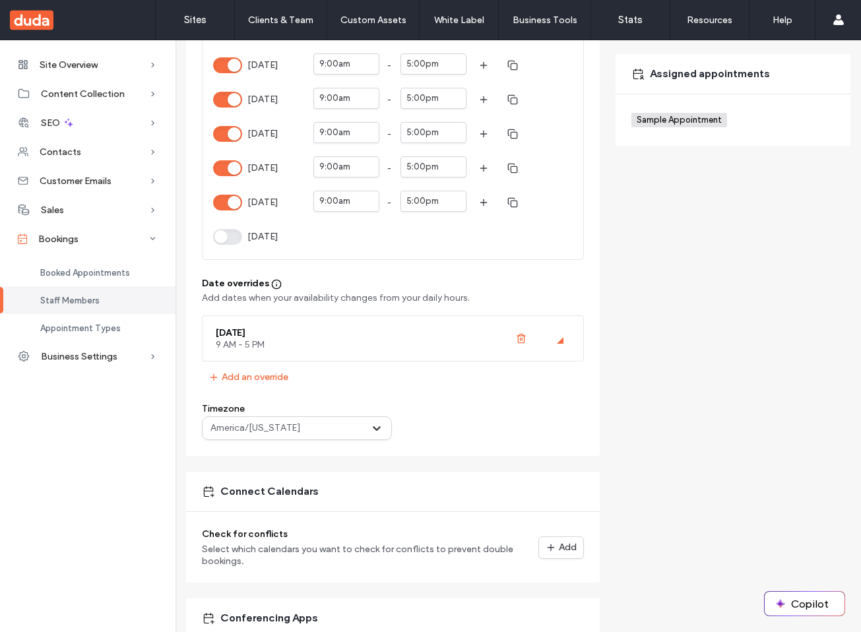
scroll to position [290, 0]
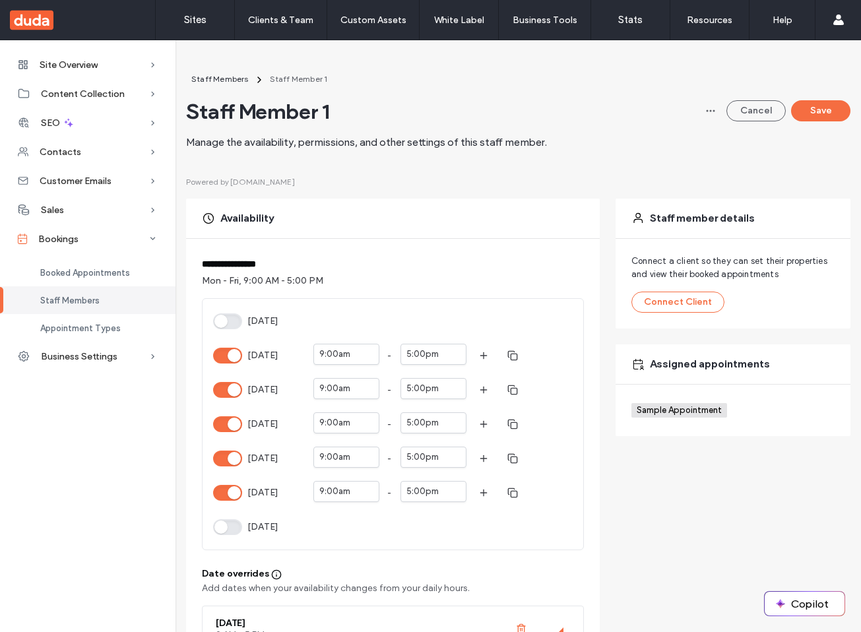
click at [226, 325] on button "[DATE]" at bounding box center [227, 321] width 29 height 16
click at [822, 111] on button "Save" at bounding box center [820, 110] width 59 height 21
